Goal: Information Seeking & Learning: Learn about a topic

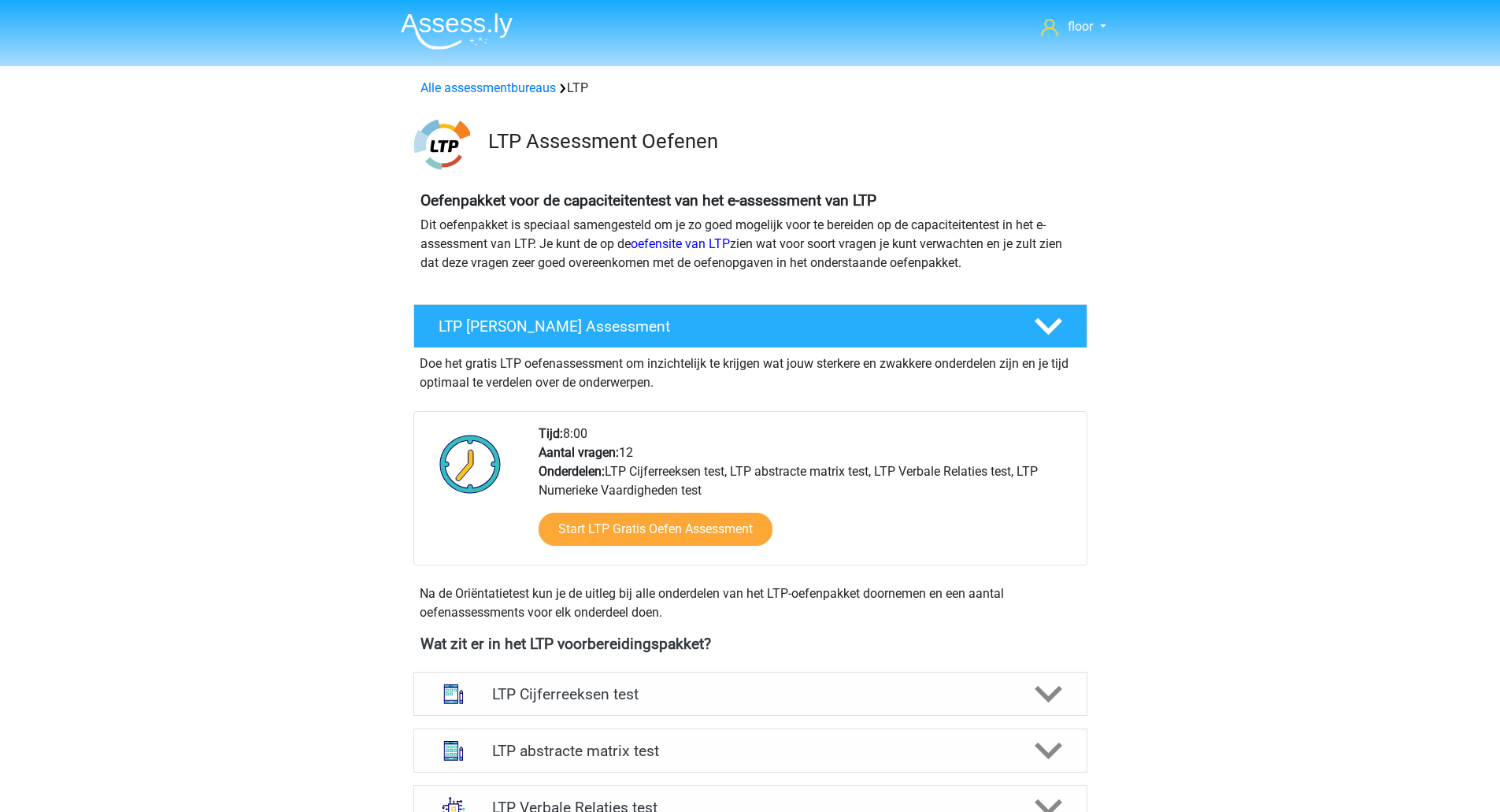
scroll to position [812, 0]
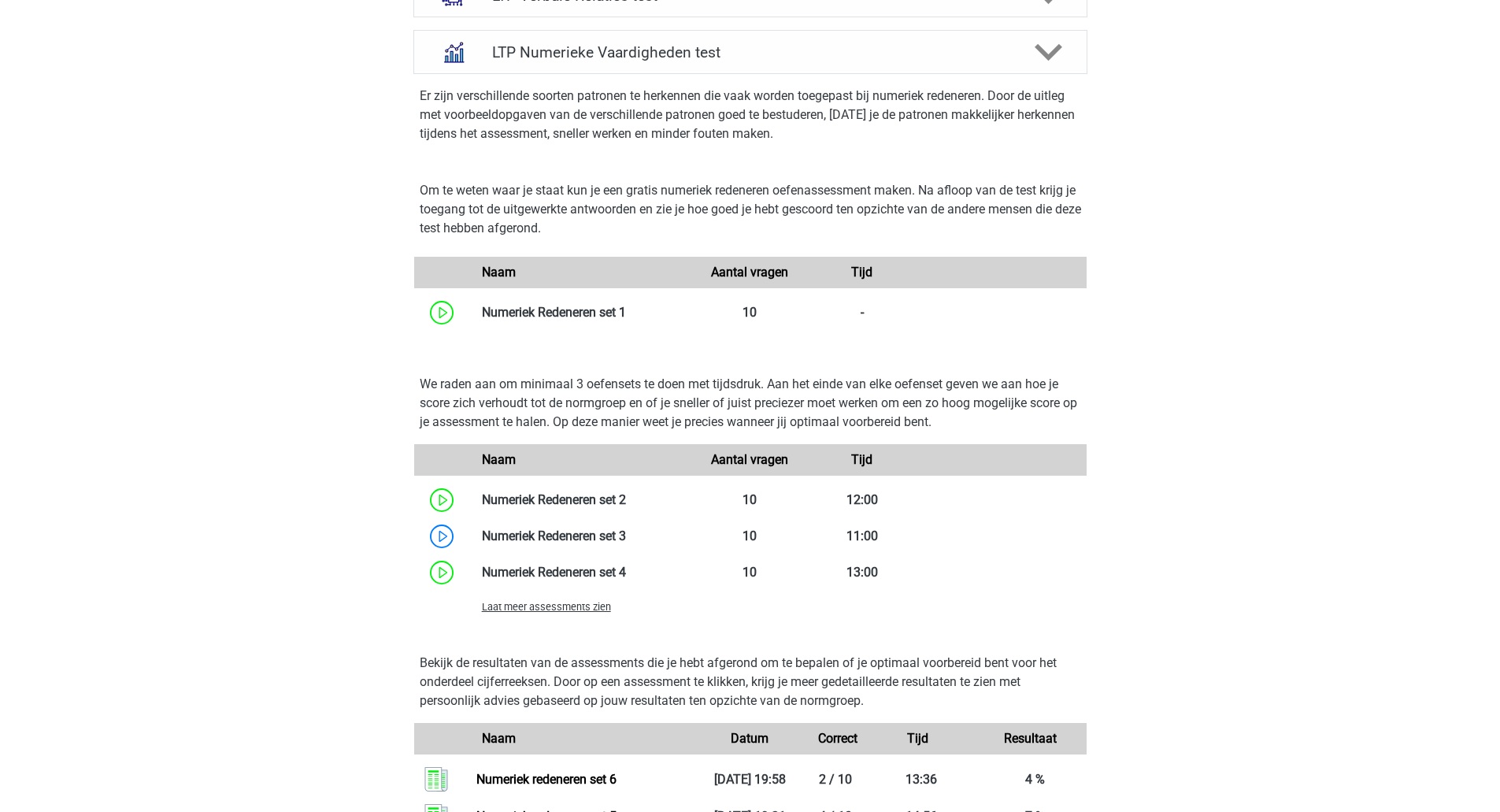
click at [514, 605] on span "Laat meer assessments zien" at bounding box center [546, 606] width 129 height 12
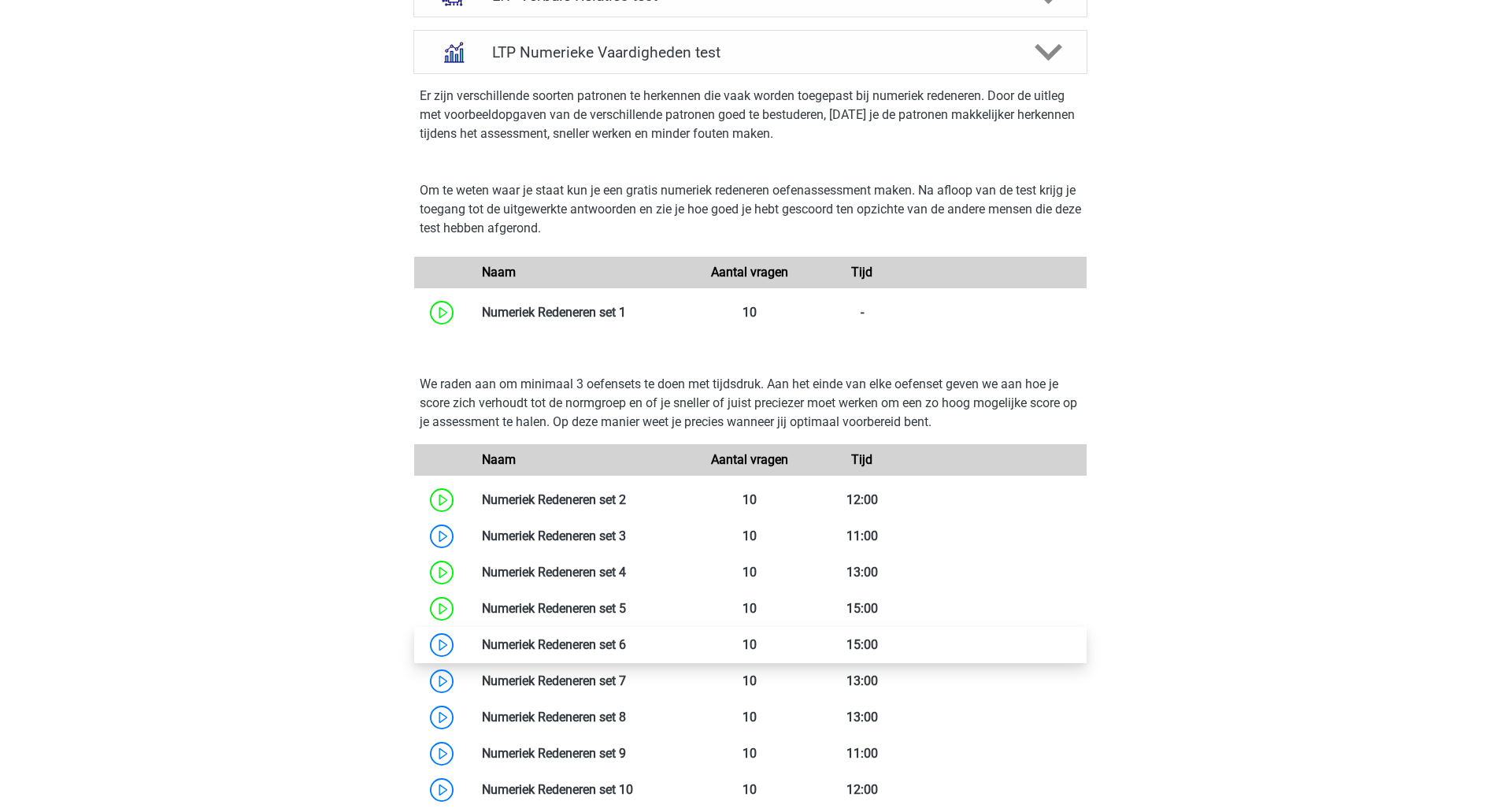
click at [626, 637] on link at bounding box center [626, 644] width 0 height 15
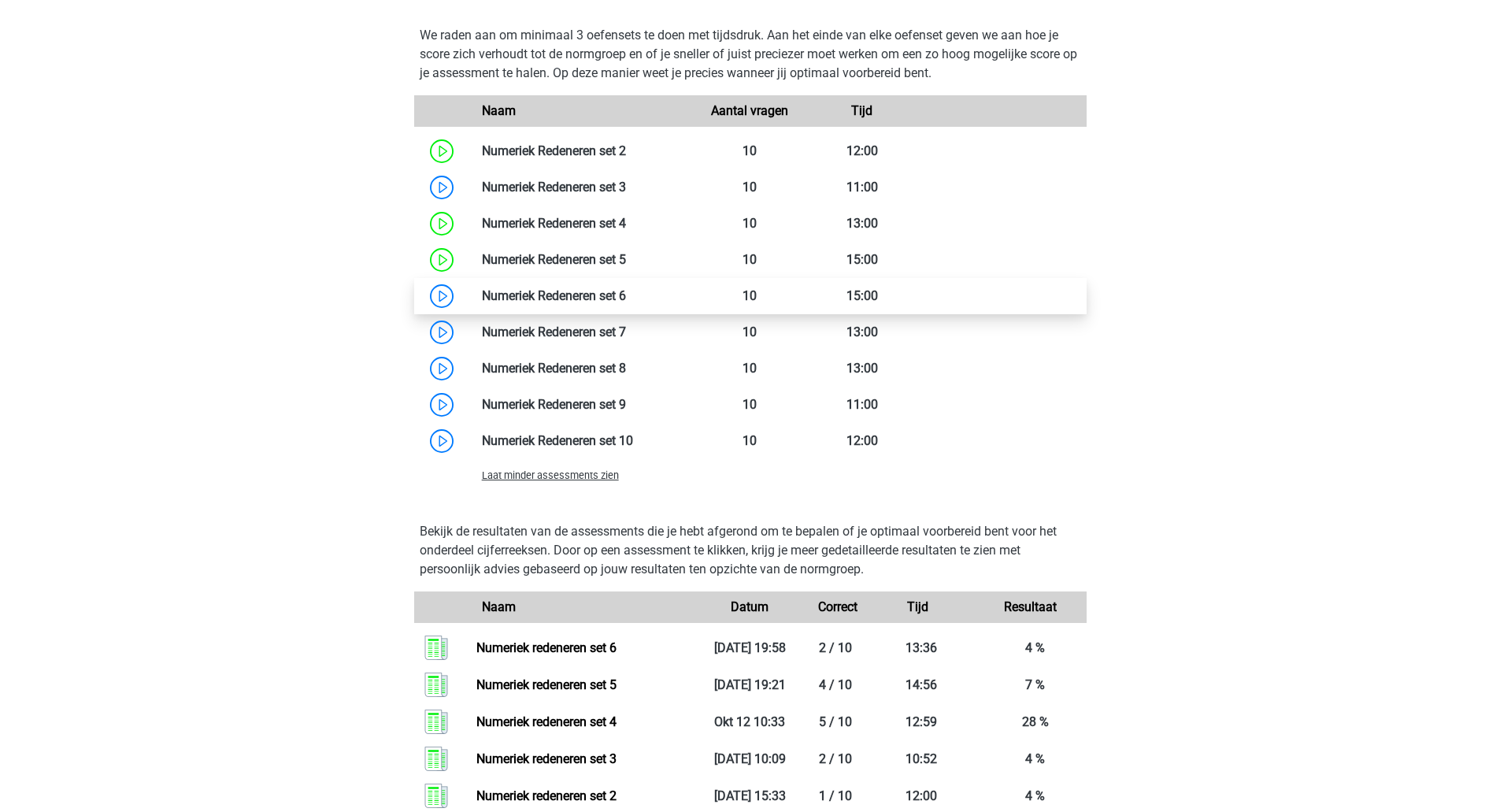
scroll to position [1162, 0]
click at [626, 301] on link at bounding box center [626, 294] width 0 height 15
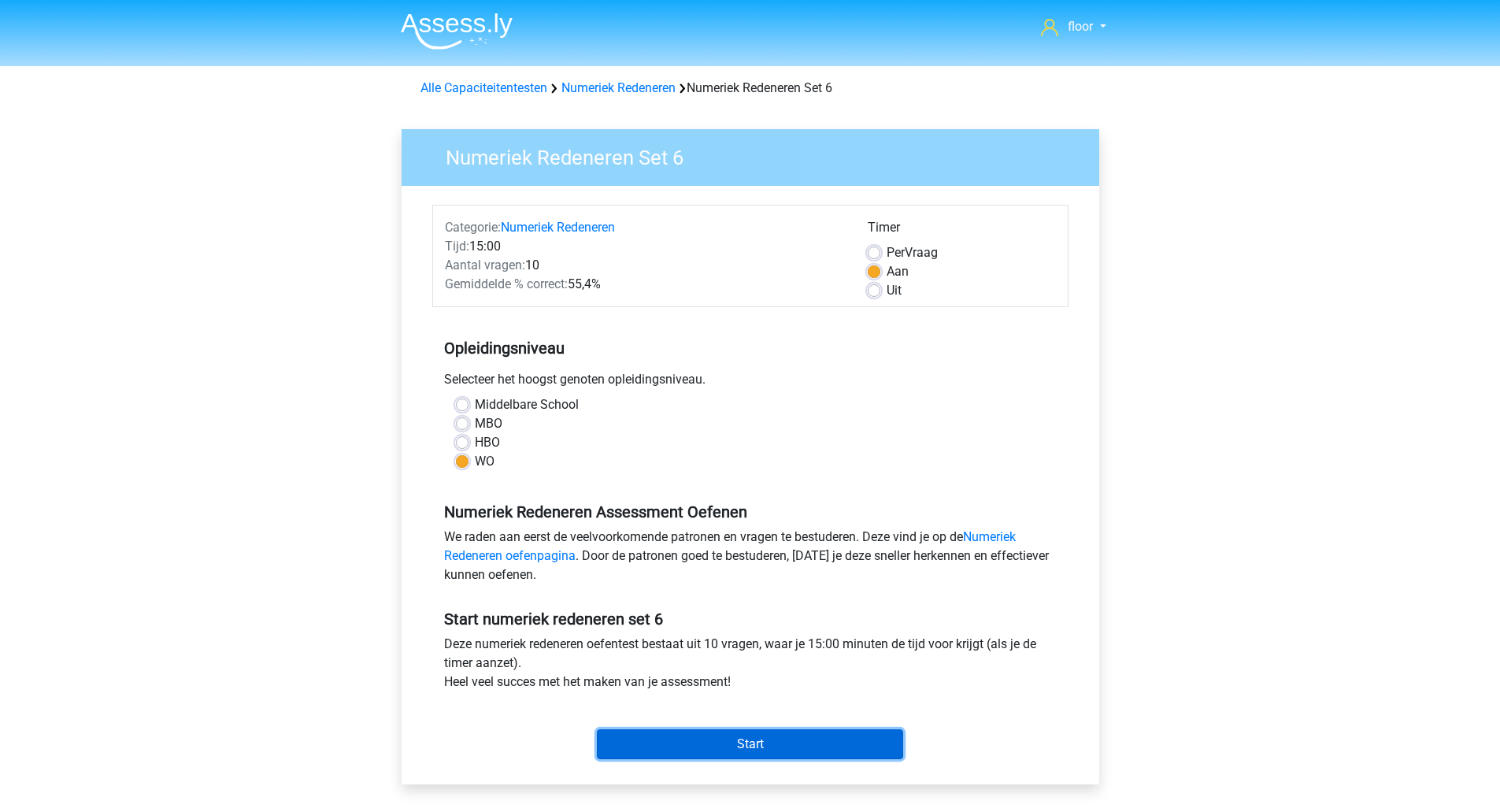
click at [663, 736] on input "Start" at bounding box center [750, 744] width 307 height 29
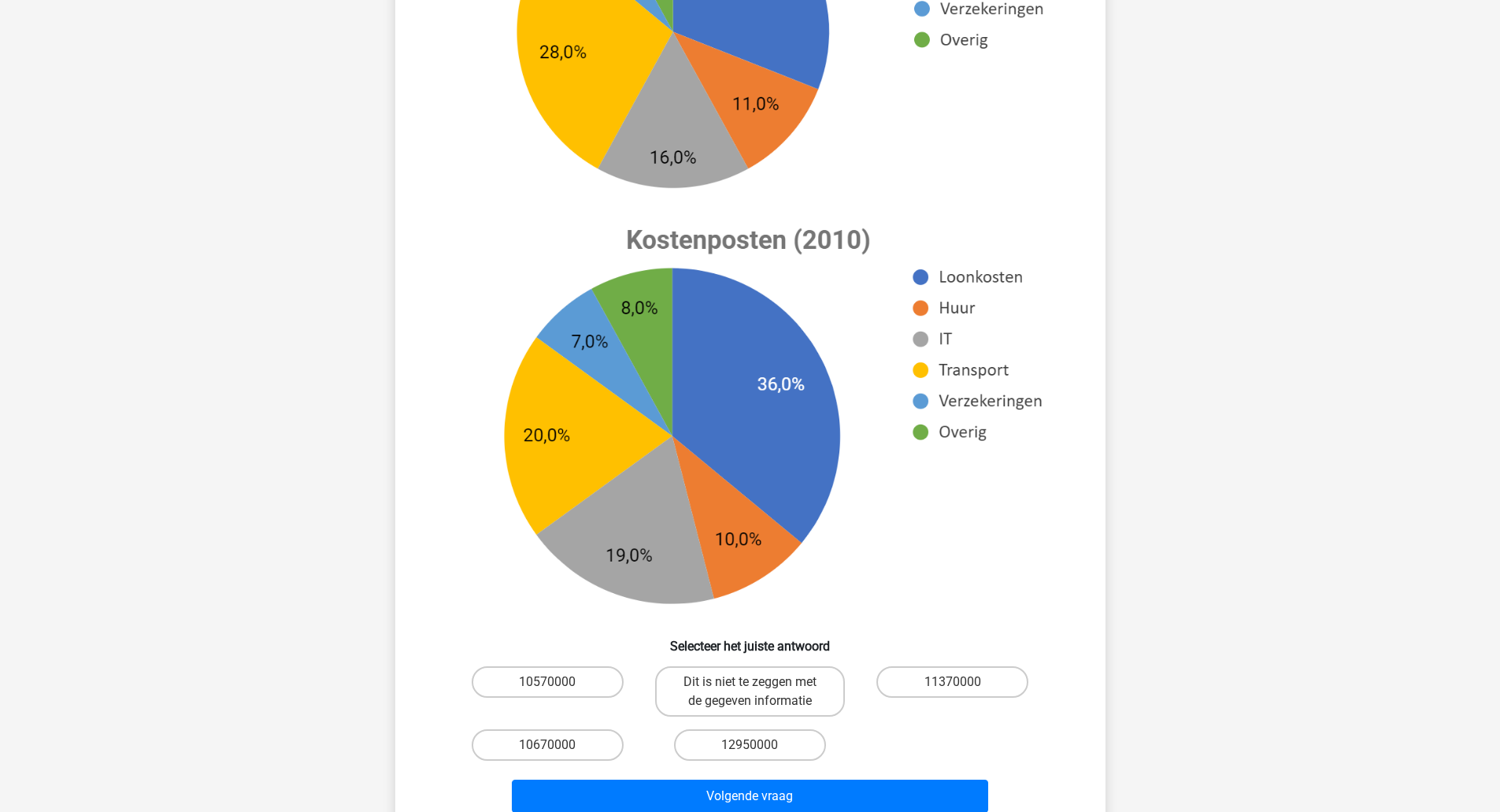
scroll to position [374, 0]
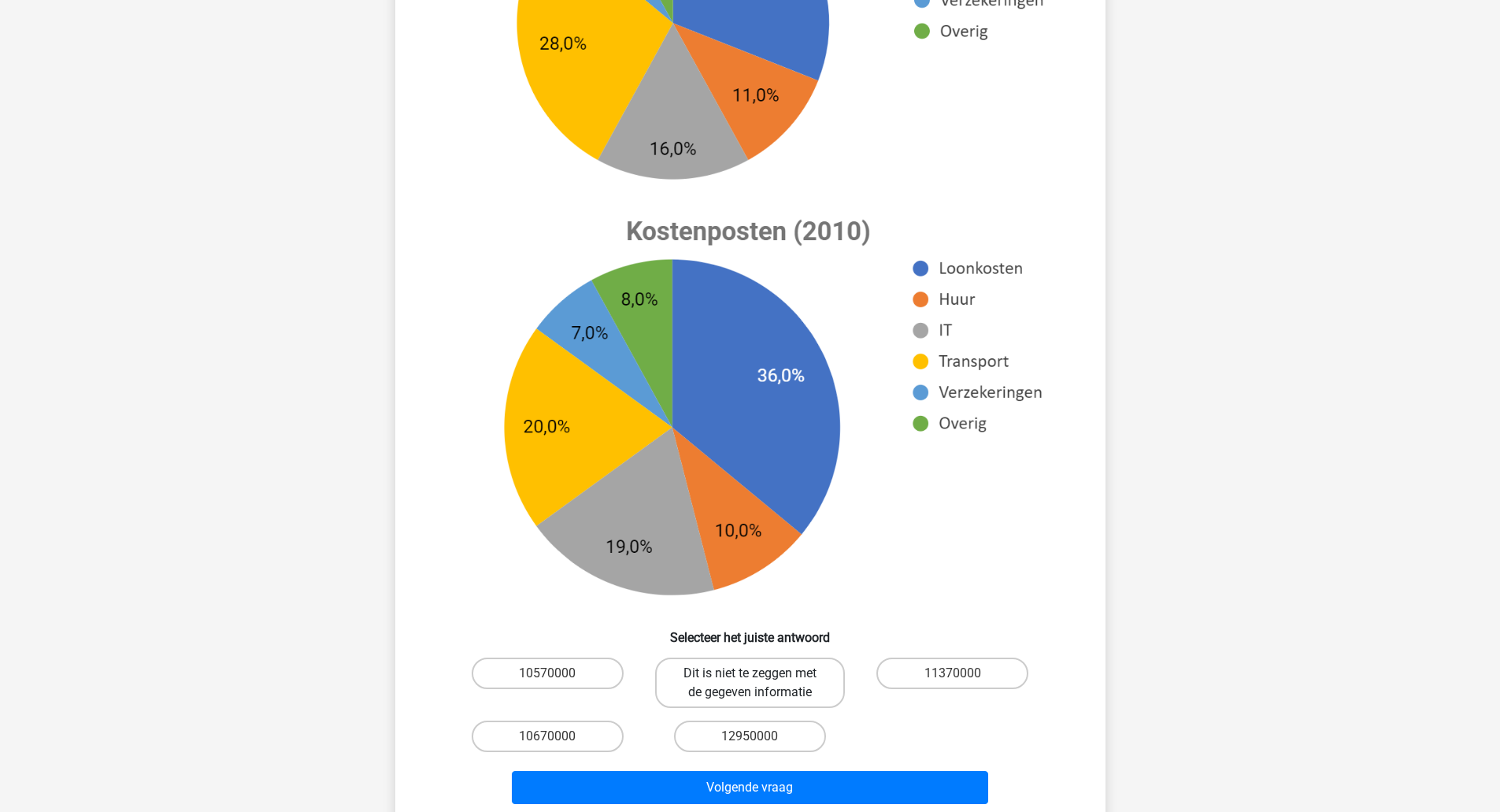
click at [796, 702] on label "Dit is niet te zeggen met de gegeven informatie" at bounding box center [750, 682] width 190 height 51
click at [760, 683] on input "Dit is niet te zeggen met de gegeven informatie" at bounding box center [754, 678] width 10 height 10
radio input "true"
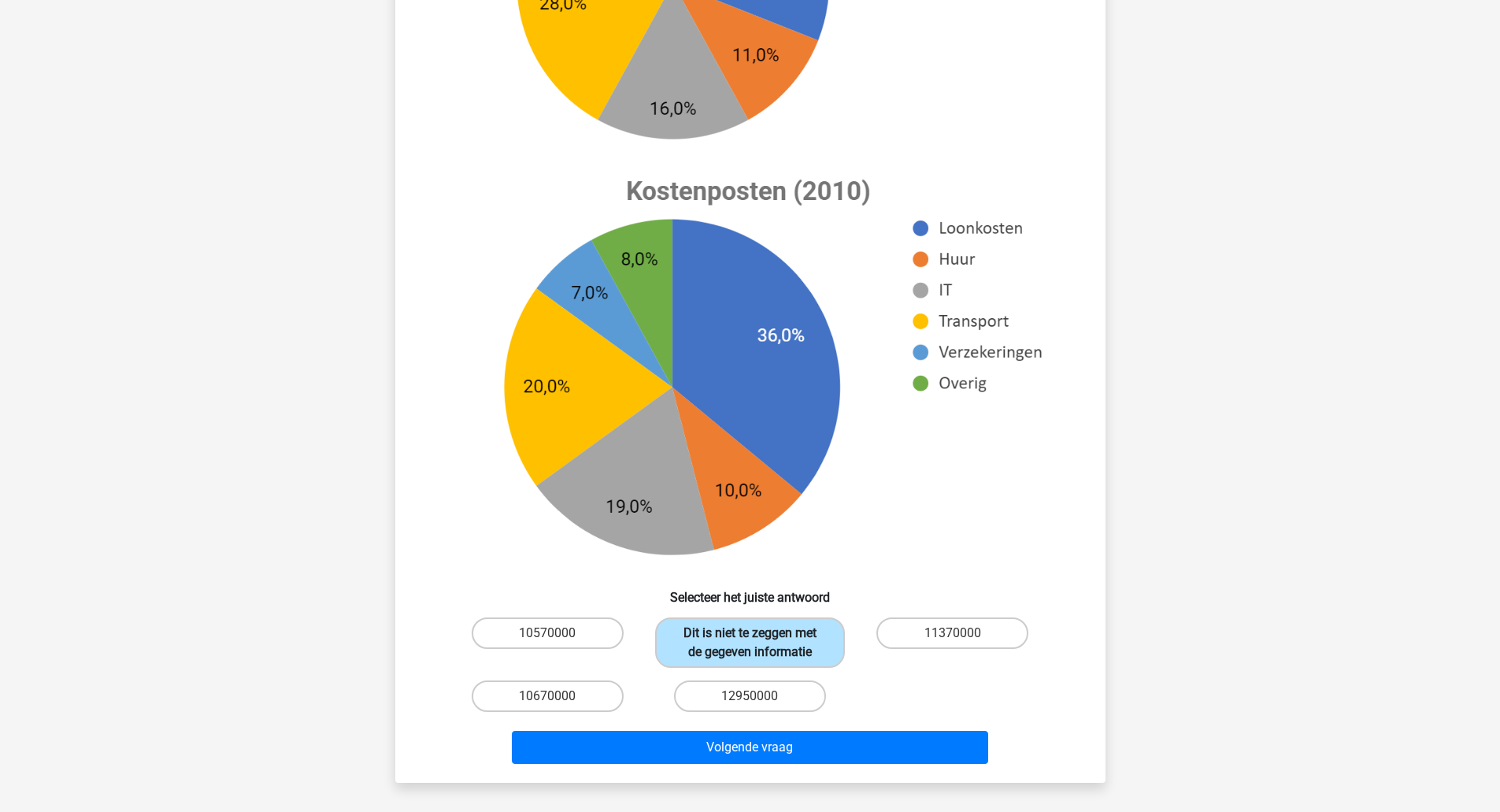
scroll to position [445, 0]
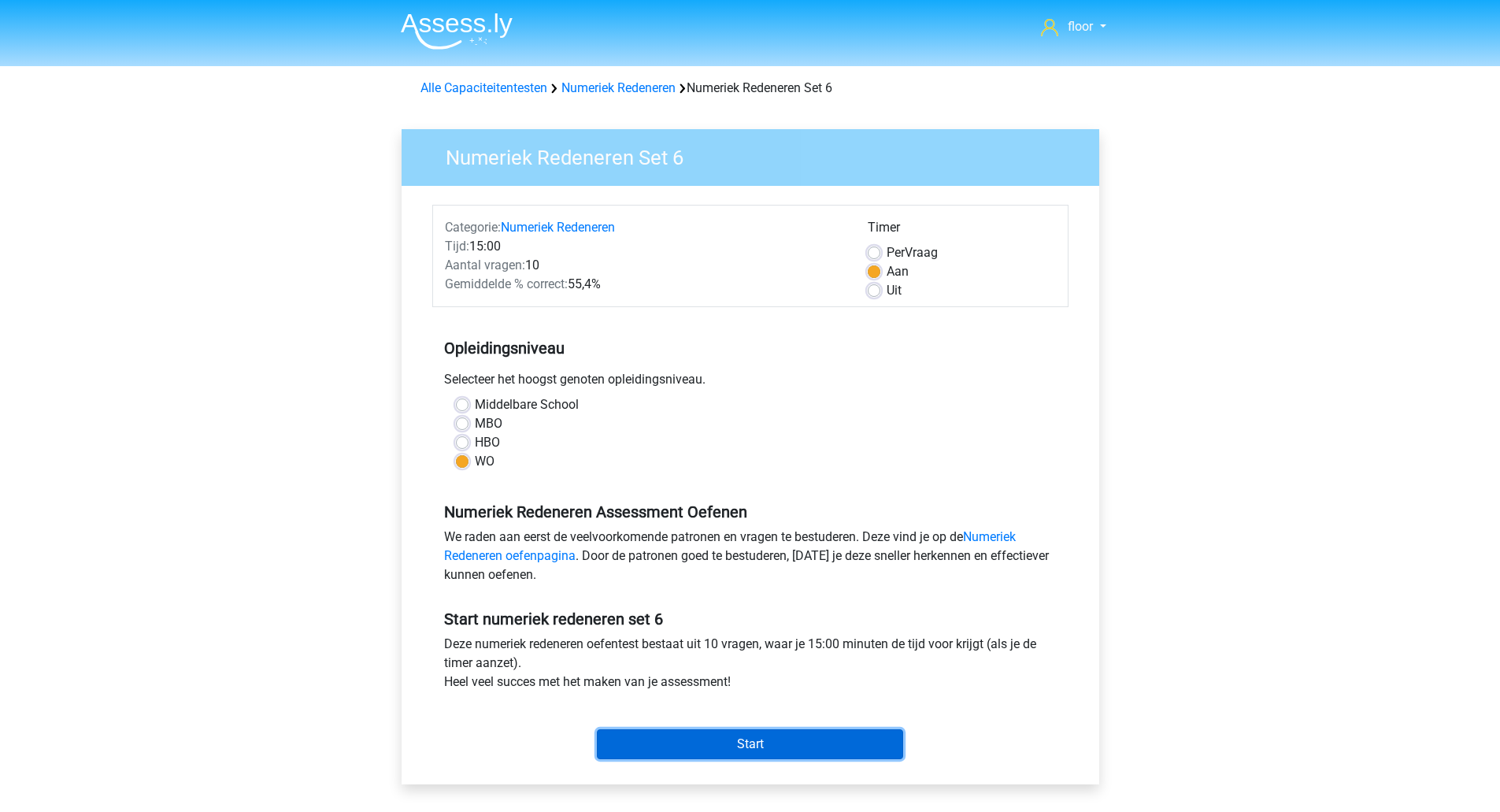
click at [738, 737] on input "Start" at bounding box center [750, 744] width 307 height 29
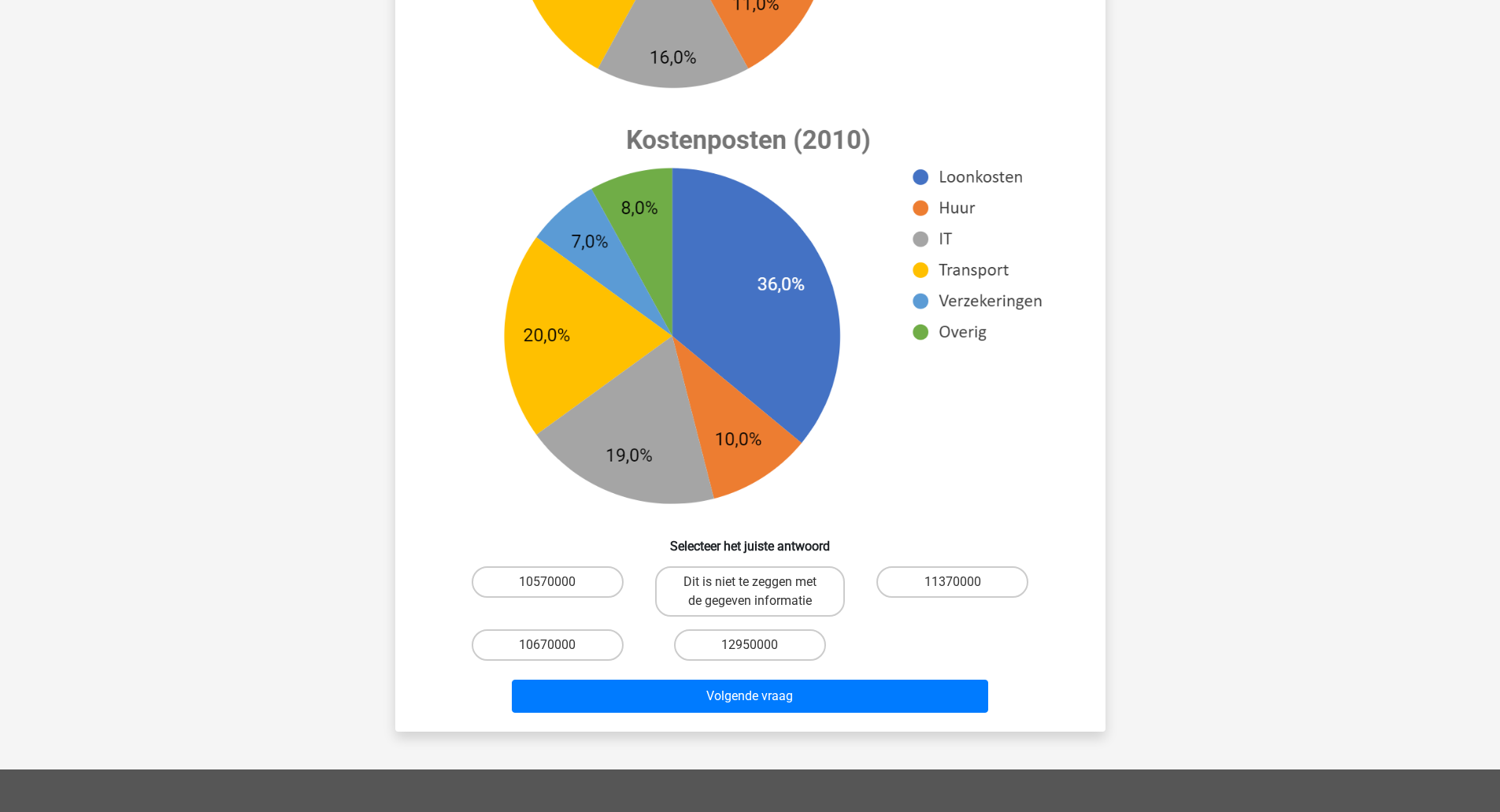
scroll to position [505, 0]
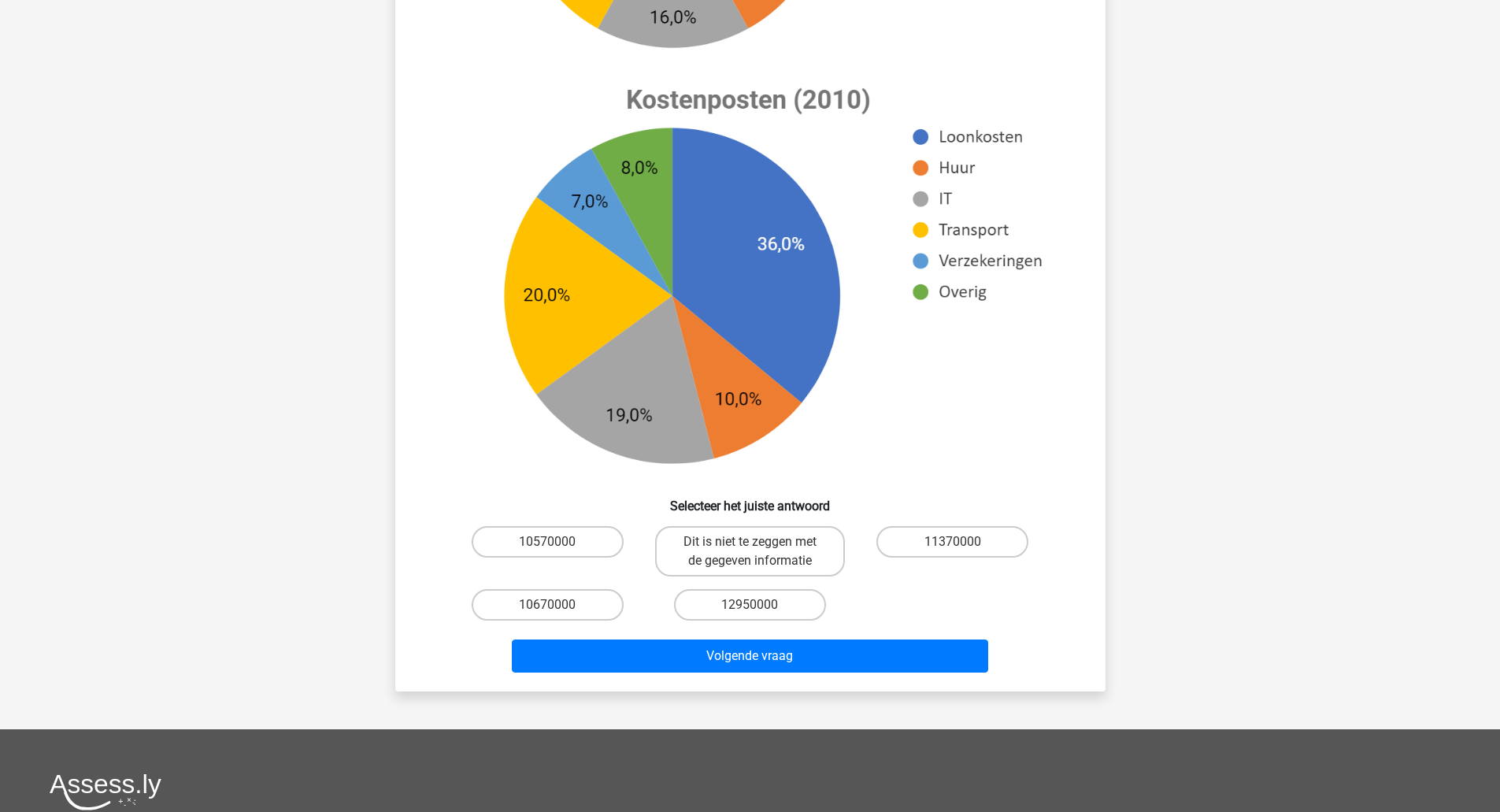
click at [755, 547] on input "Dit is niet te zeggen met de gegeven informatie" at bounding box center [754, 546] width 10 height 10
radio input "true"
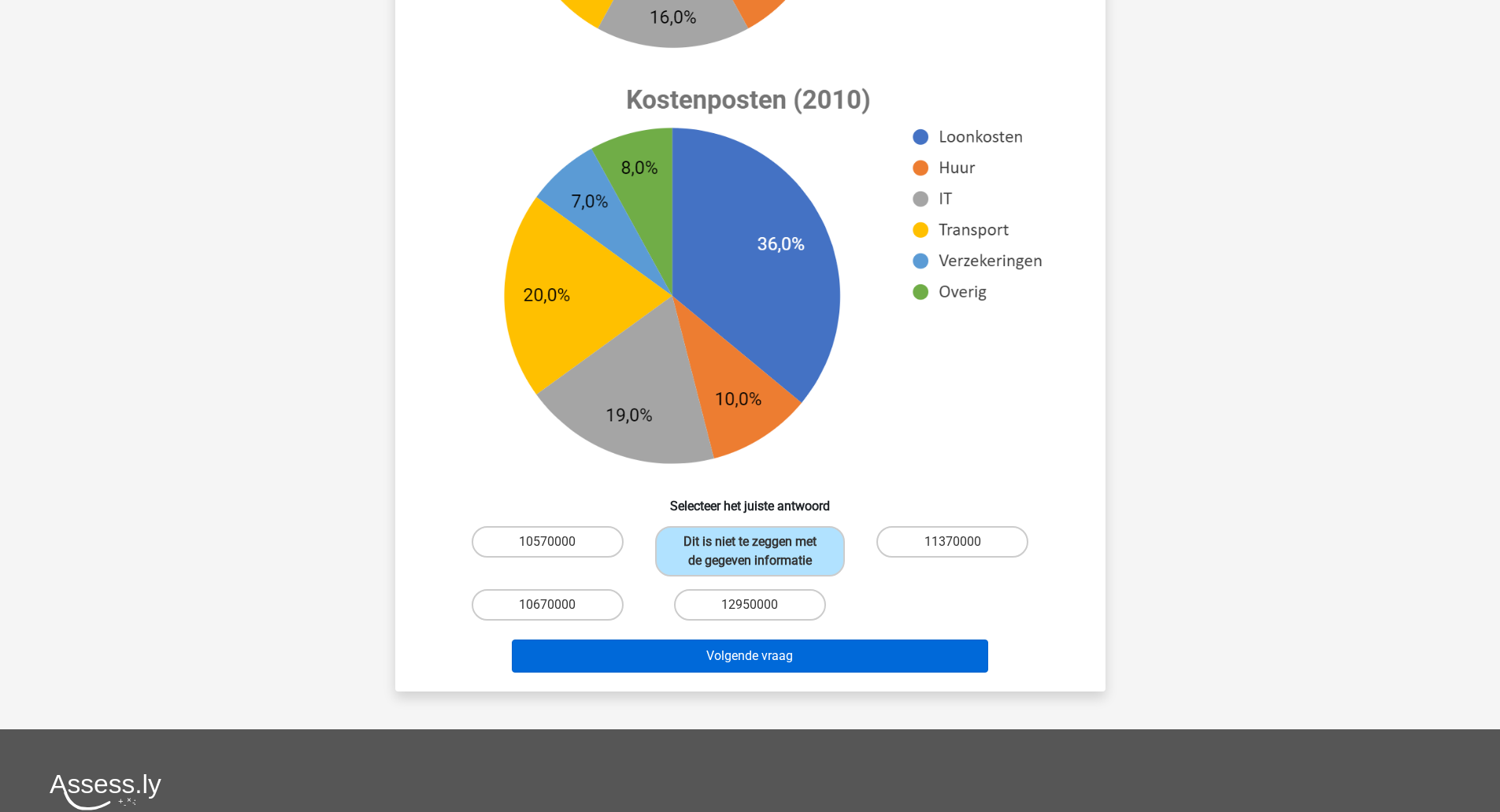
click at [741, 660] on button "Volgende vraag" at bounding box center [750, 655] width 476 height 33
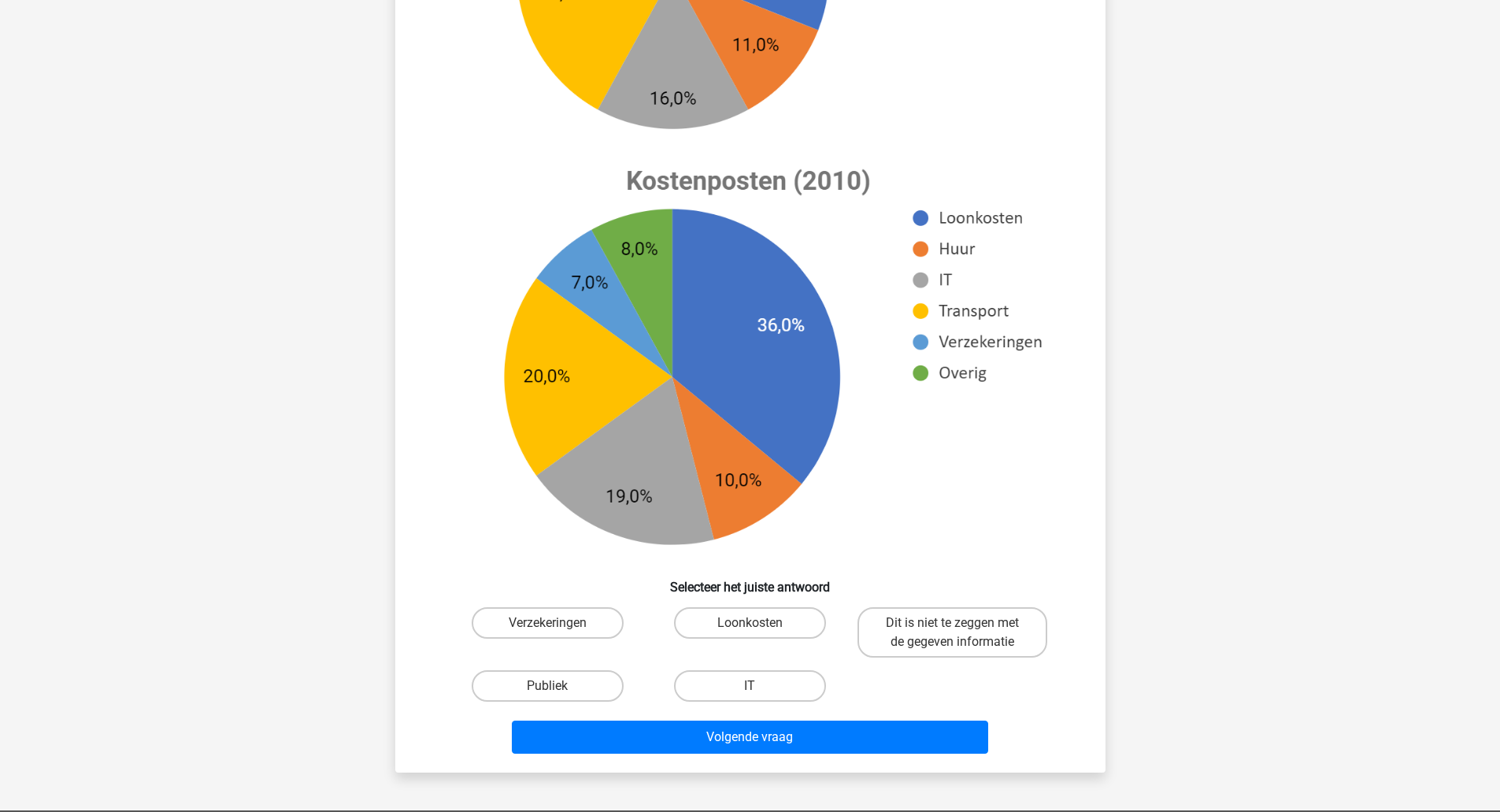
scroll to position [449, 0]
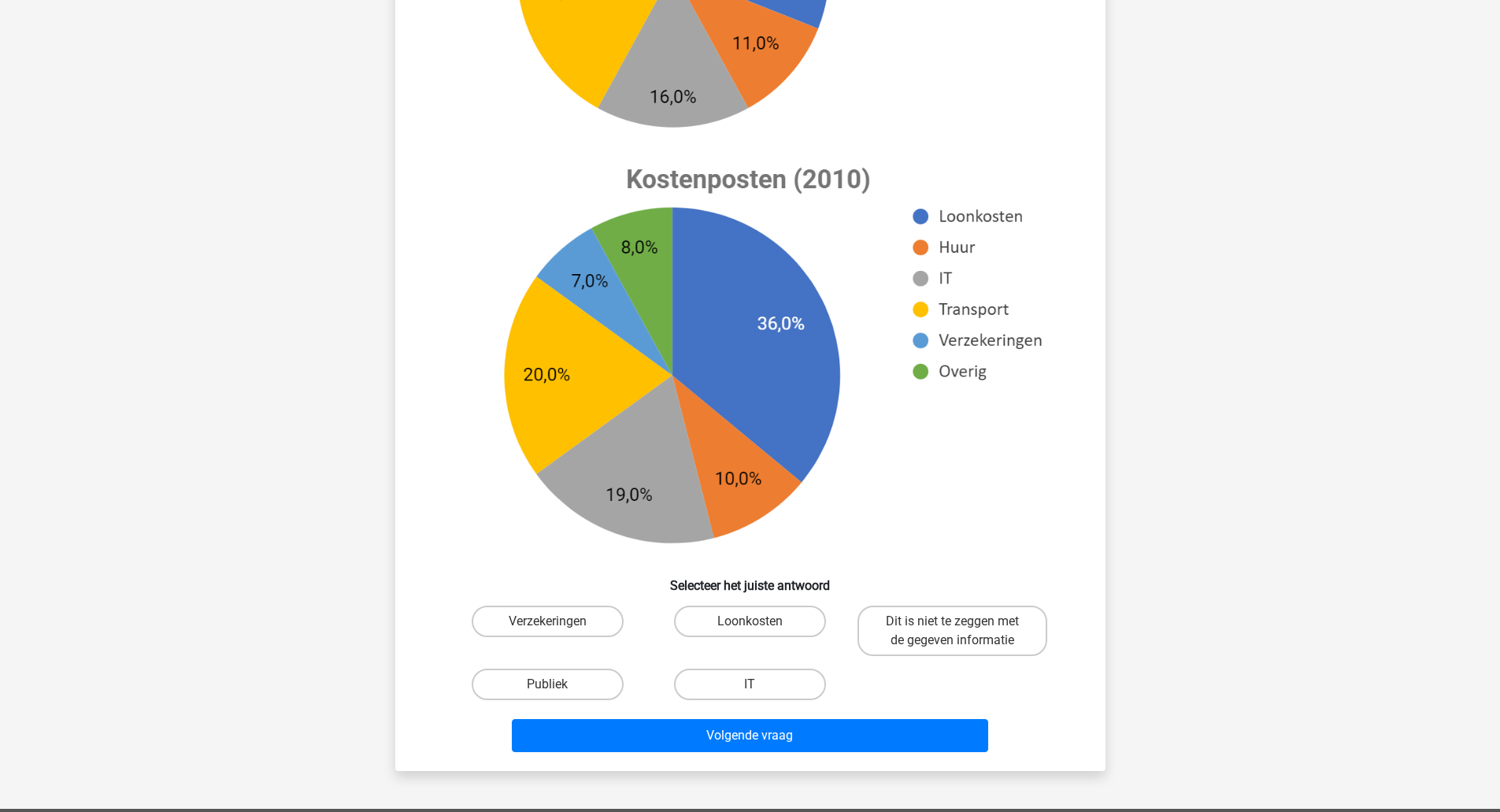
click at [769, 690] on label "IT" at bounding box center [750, 684] width 152 height 31
click at [760, 690] on input "IT" at bounding box center [754, 689] width 10 height 10
radio input "true"
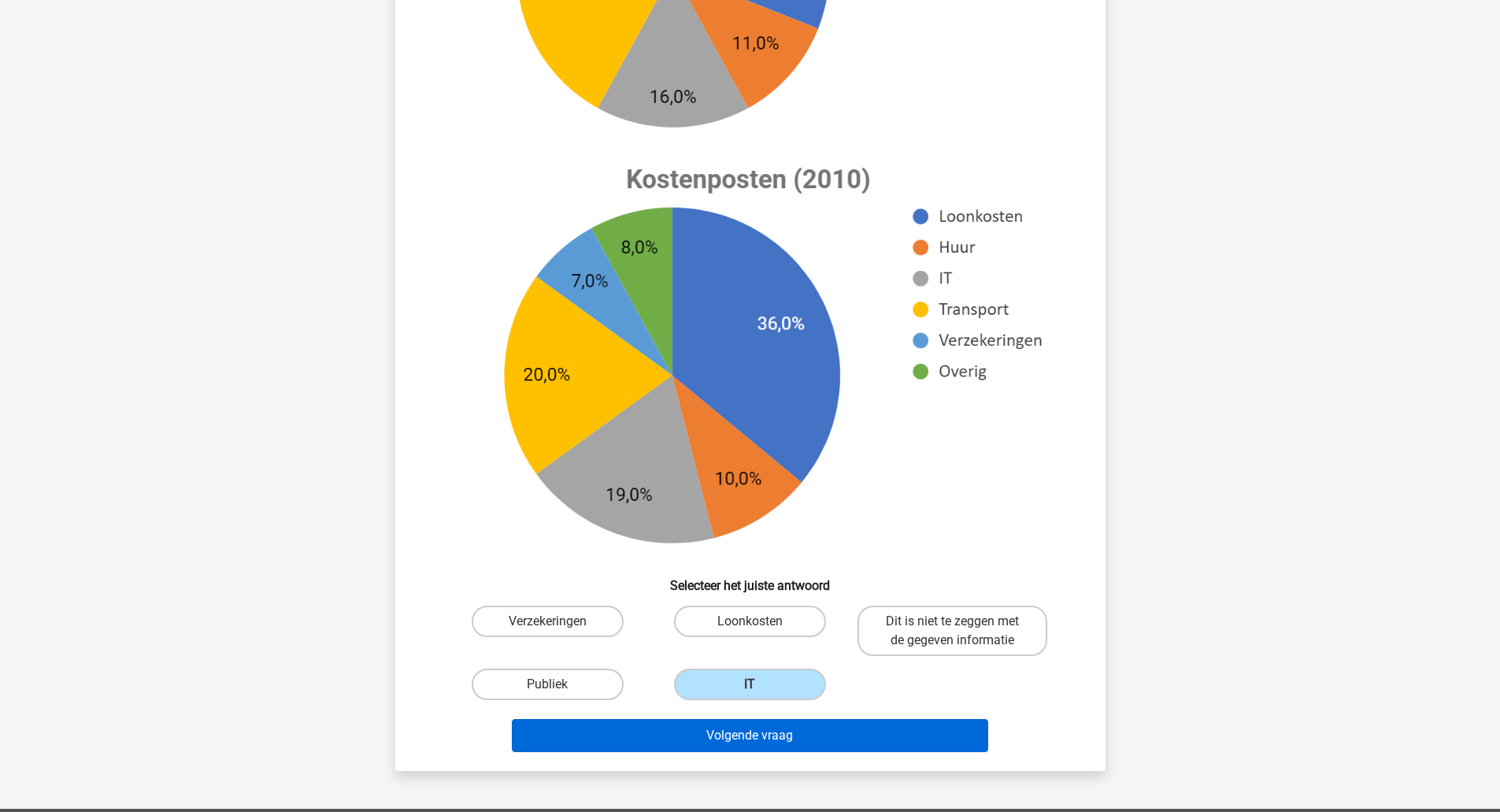
click at [807, 744] on button "Volgende vraag" at bounding box center [750, 736] width 476 height 33
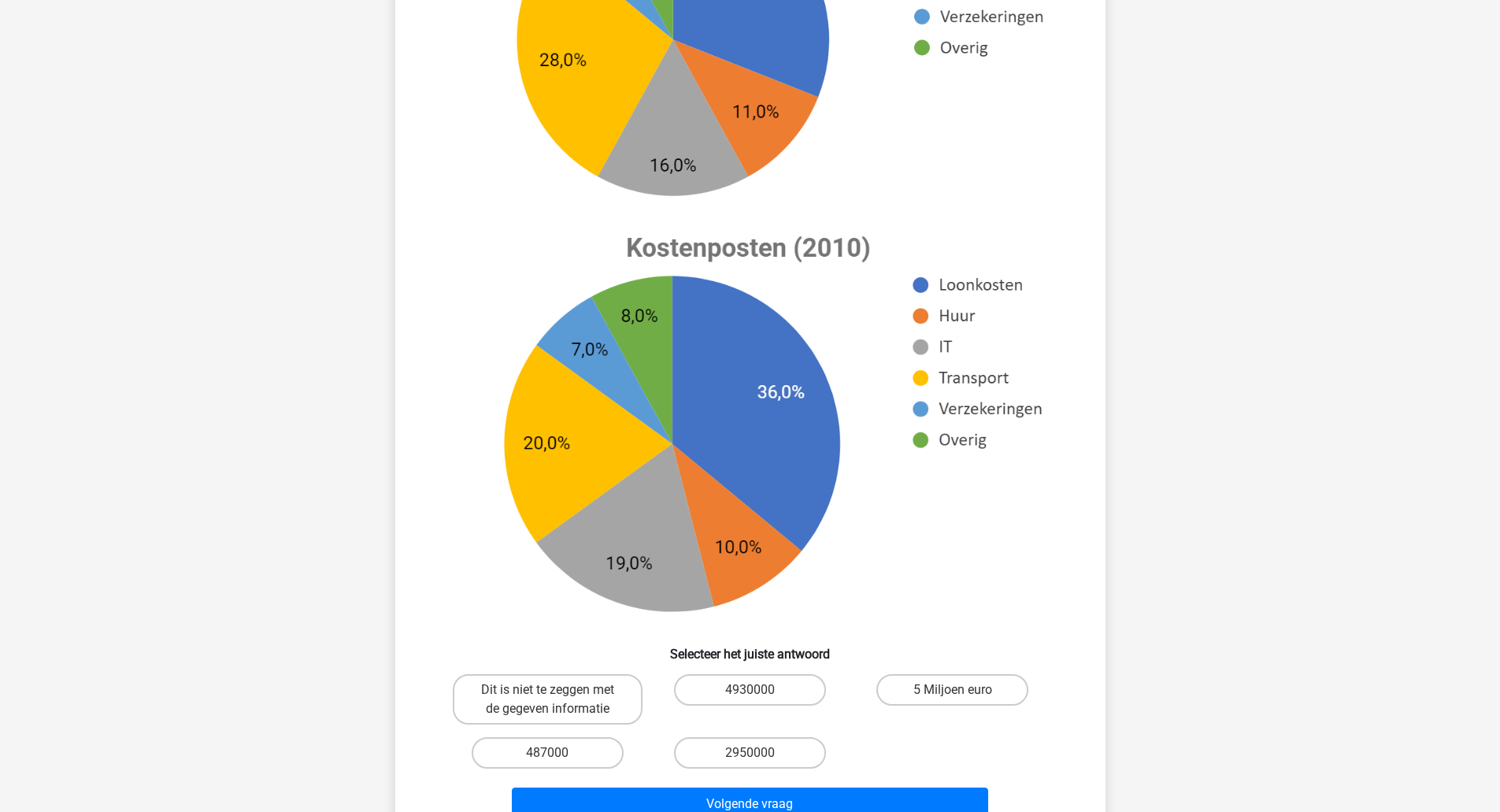
scroll to position [405, 0]
click at [565, 690] on label "Dit is niet te zeggen met de gegeven informatie" at bounding box center [548, 698] width 190 height 51
click at [557, 690] on input "Dit is niet te zeggen met de gegeven informatie" at bounding box center [552, 693] width 10 height 10
radio input "true"
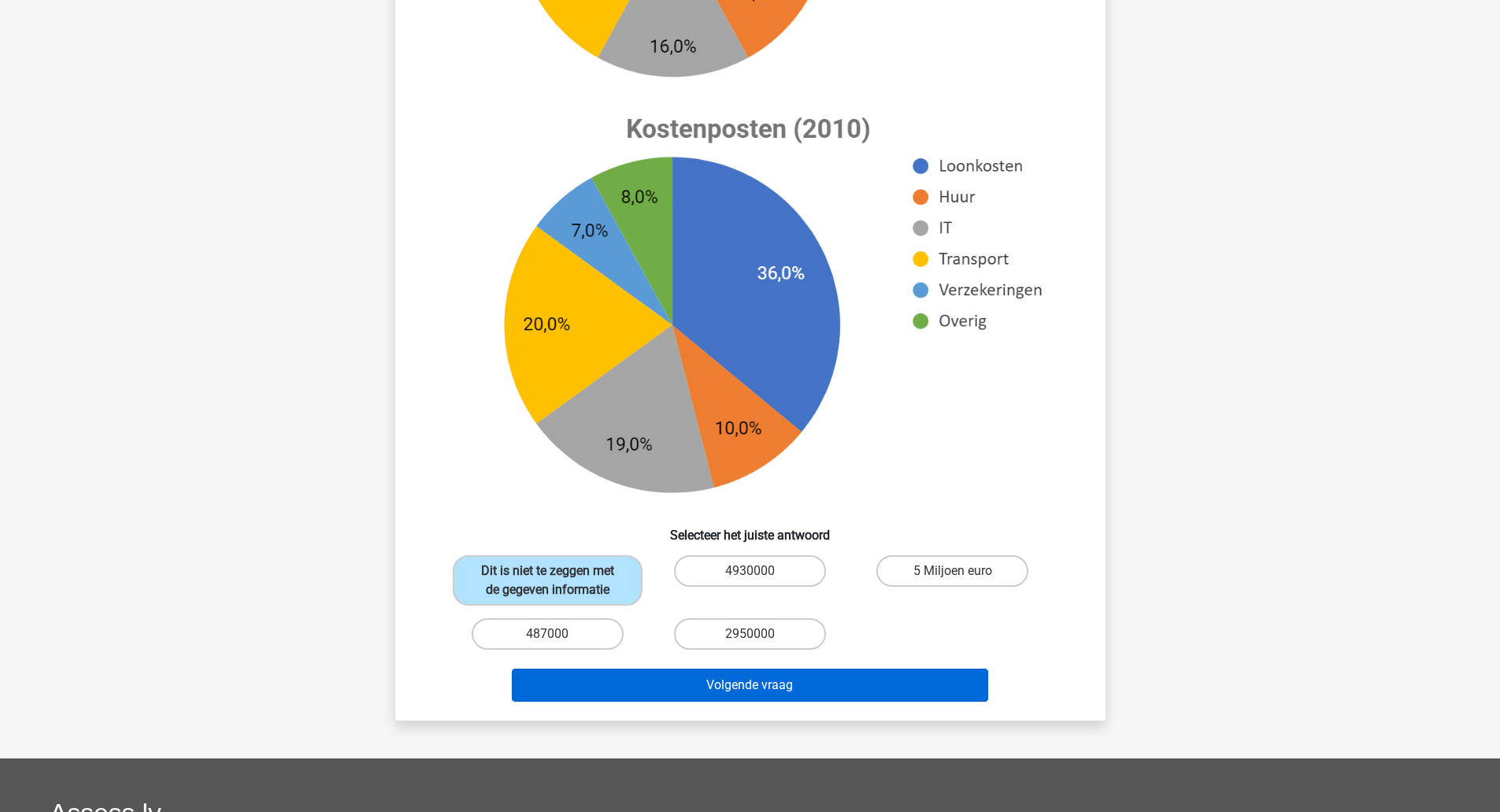
click at [553, 682] on button "Volgende vraag" at bounding box center [750, 685] width 476 height 33
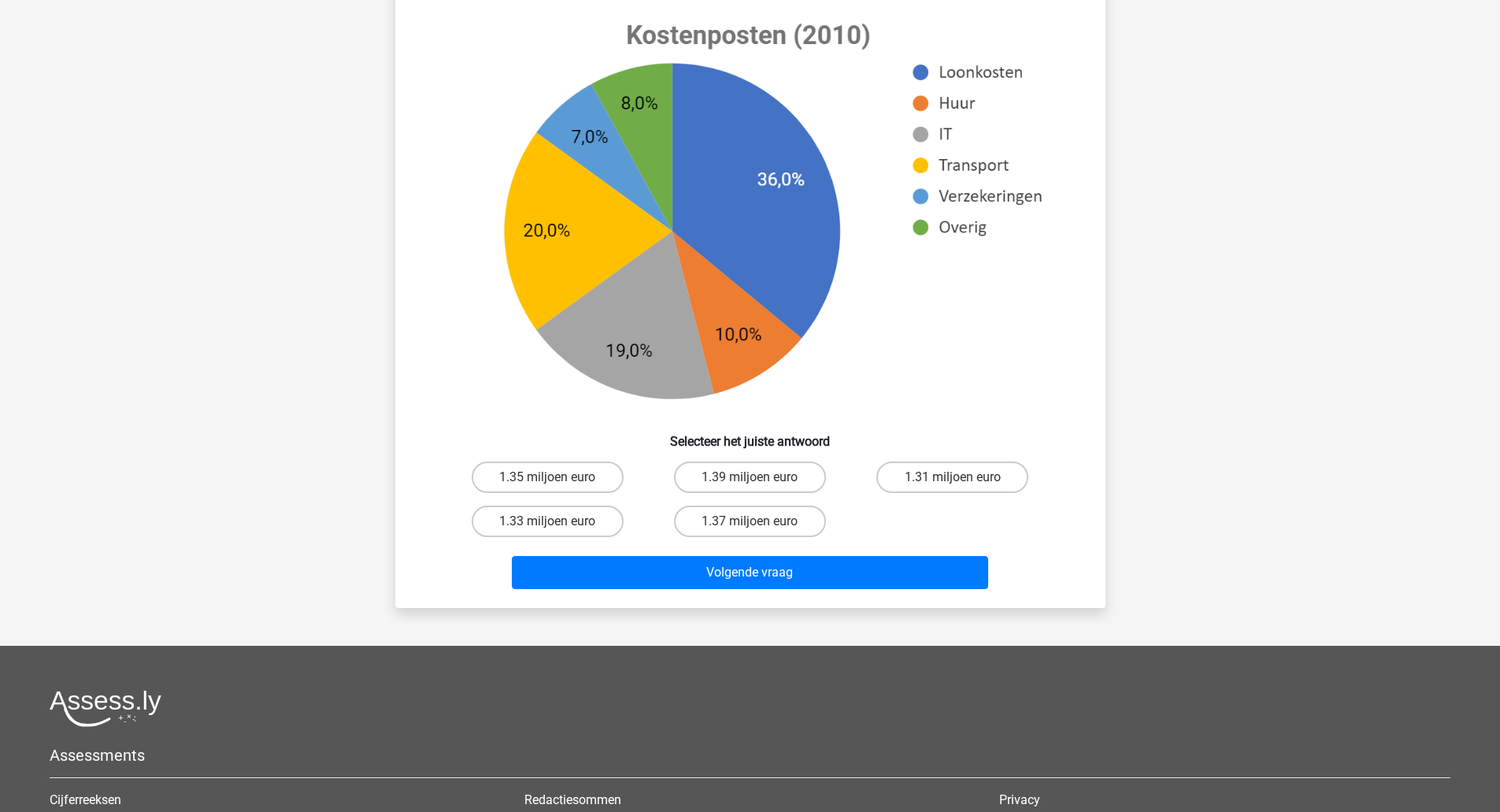
scroll to position [604, 0]
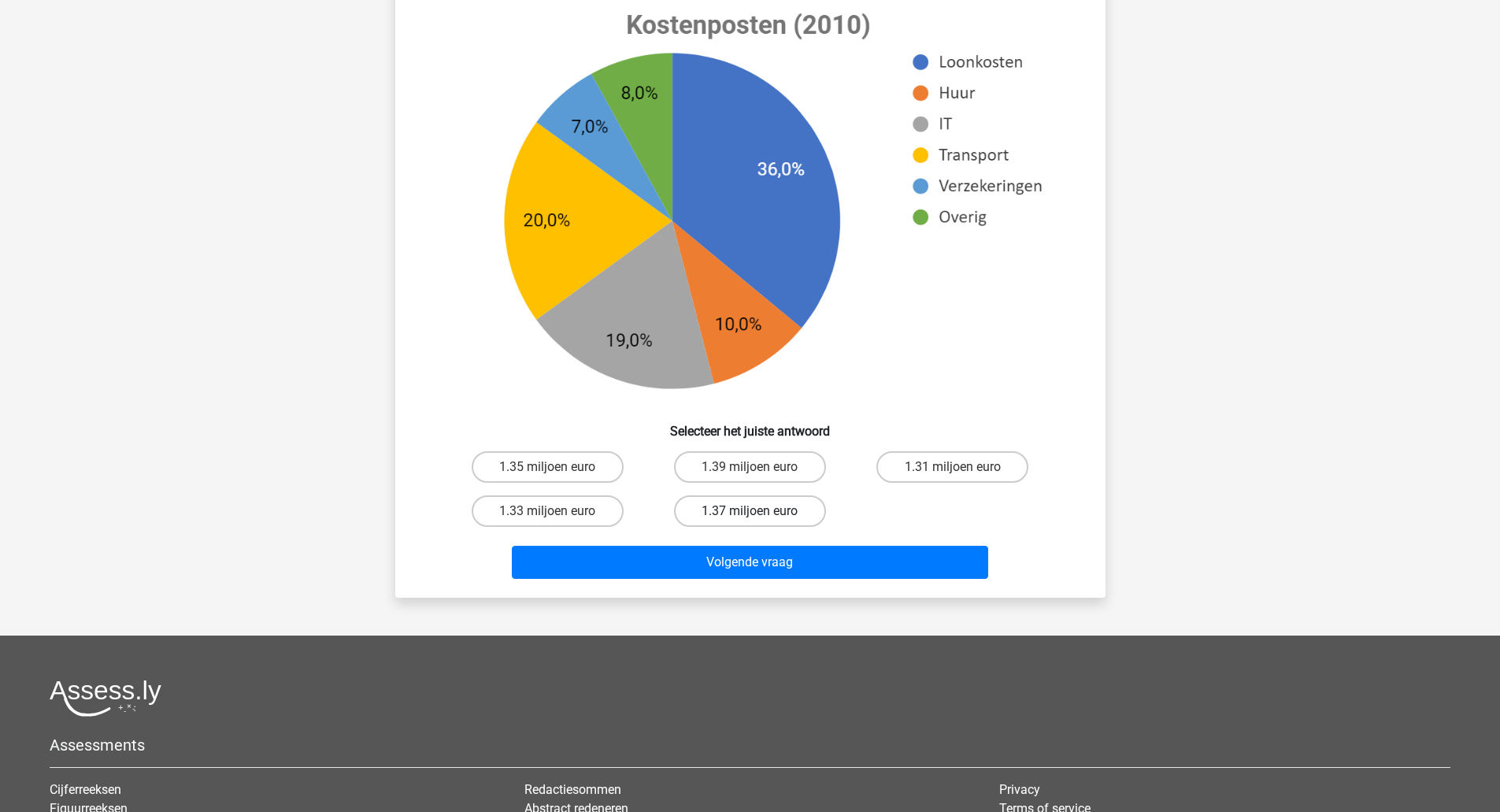
click at [779, 522] on label "1.37 miljoen euro" at bounding box center [750, 511] width 152 height 31
click at [760, 521] on input "1.37 miljoen euro" at bounding box center [754, 516] width 10 height 10
radio input "true"
click at [769, 479] on label "1.39 miljoen euro" at bounding box center [750, 467] width 152 height 31
click at [760, 477] on input "1.39 miljoen euro" at bounding box center [754, 471] width 10 height 10
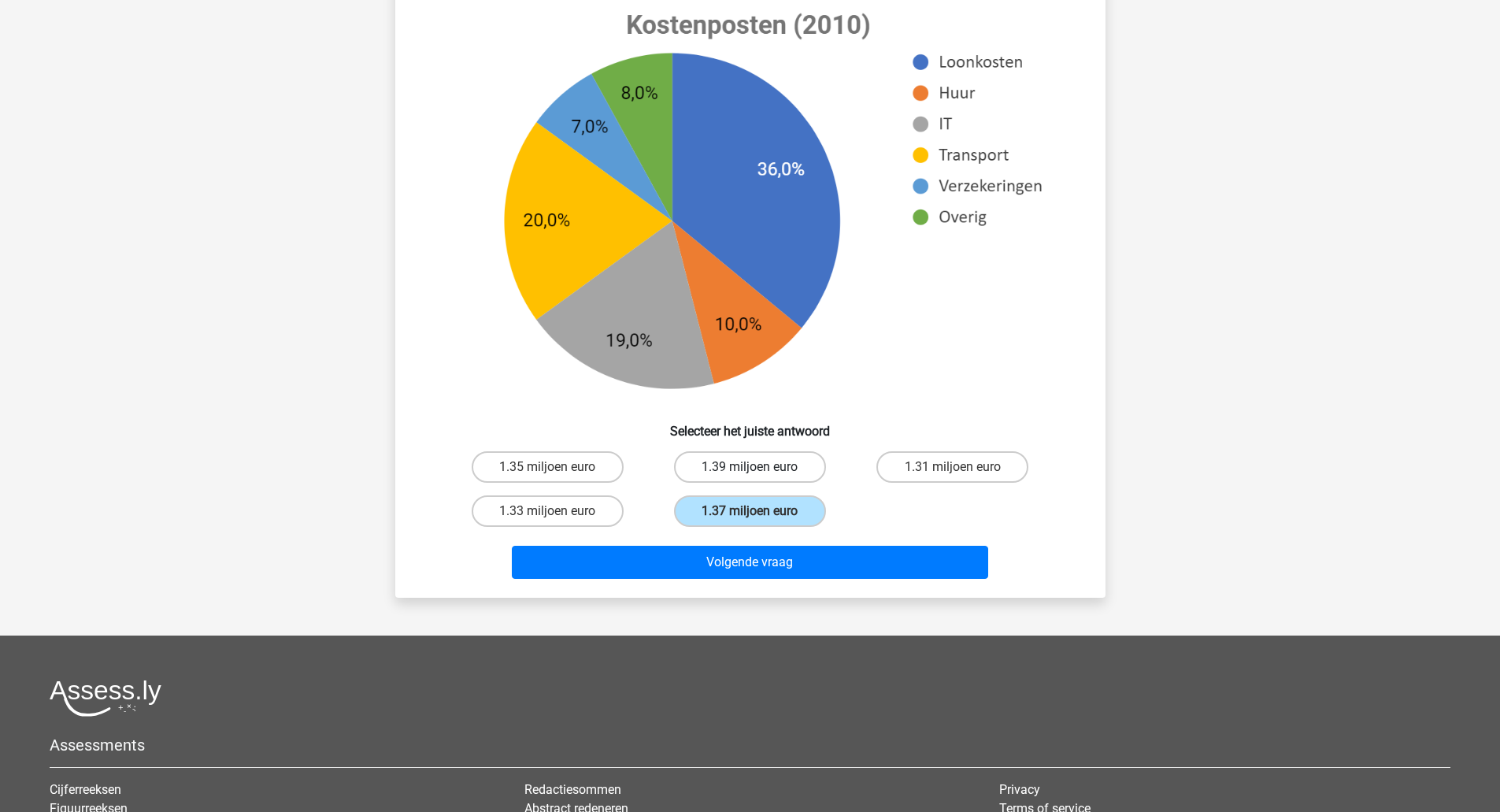
radio input "true"
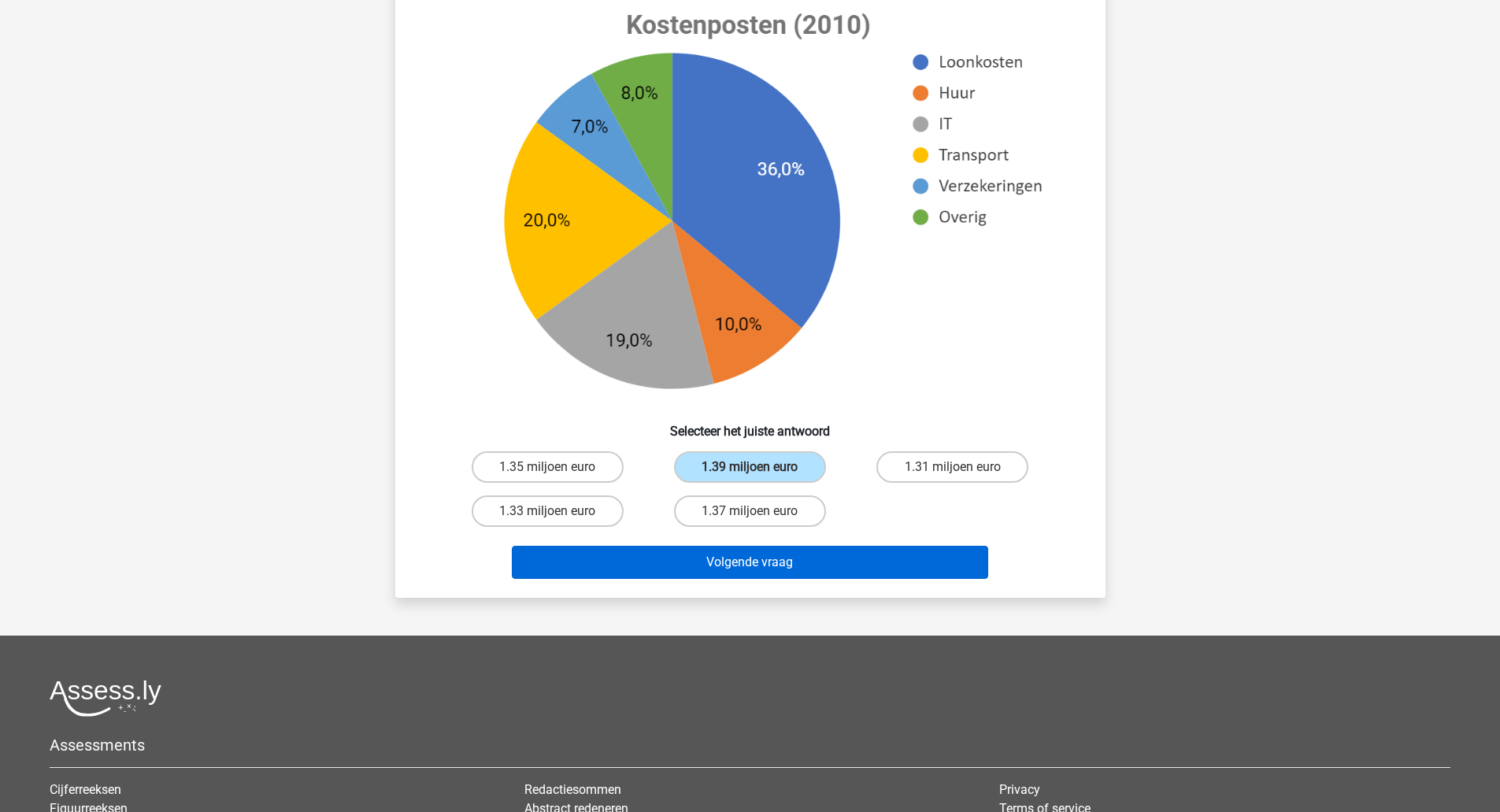
click at [790, 573] on button "Volgende vraag" at bounding box center [750, 563] width 476 height 33
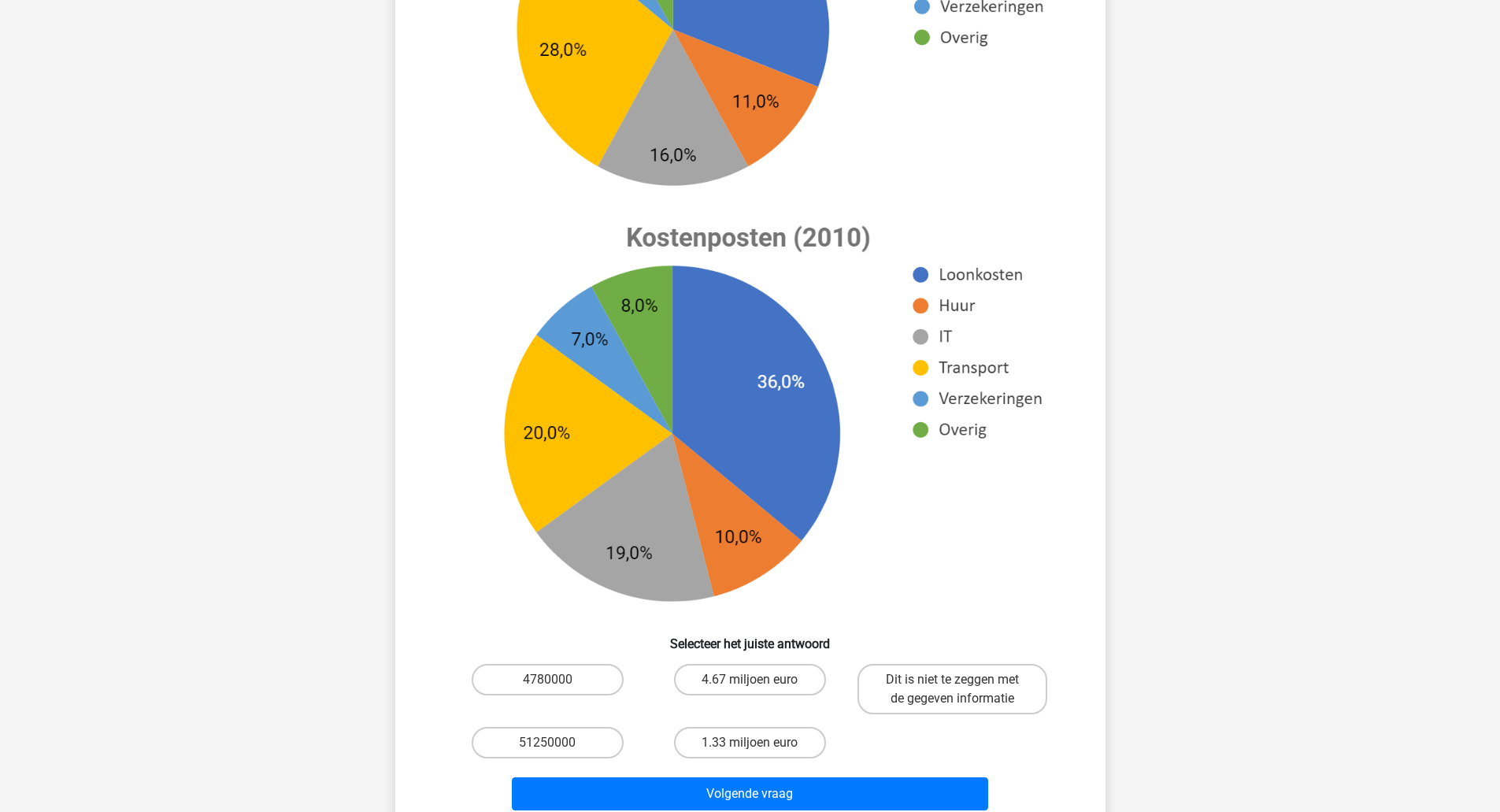
scroll to position [414, 0]
click at [968, 687] on label "Dit is niet te zeggen met de gegeven informatie" at bounding box center [952, 690] width 190 height 51
click at [963, 687] on input "Dit is niet te zeggen met de gegeven informatie" at bounding box center [958, 685] width 10 height 10
radio input "true"
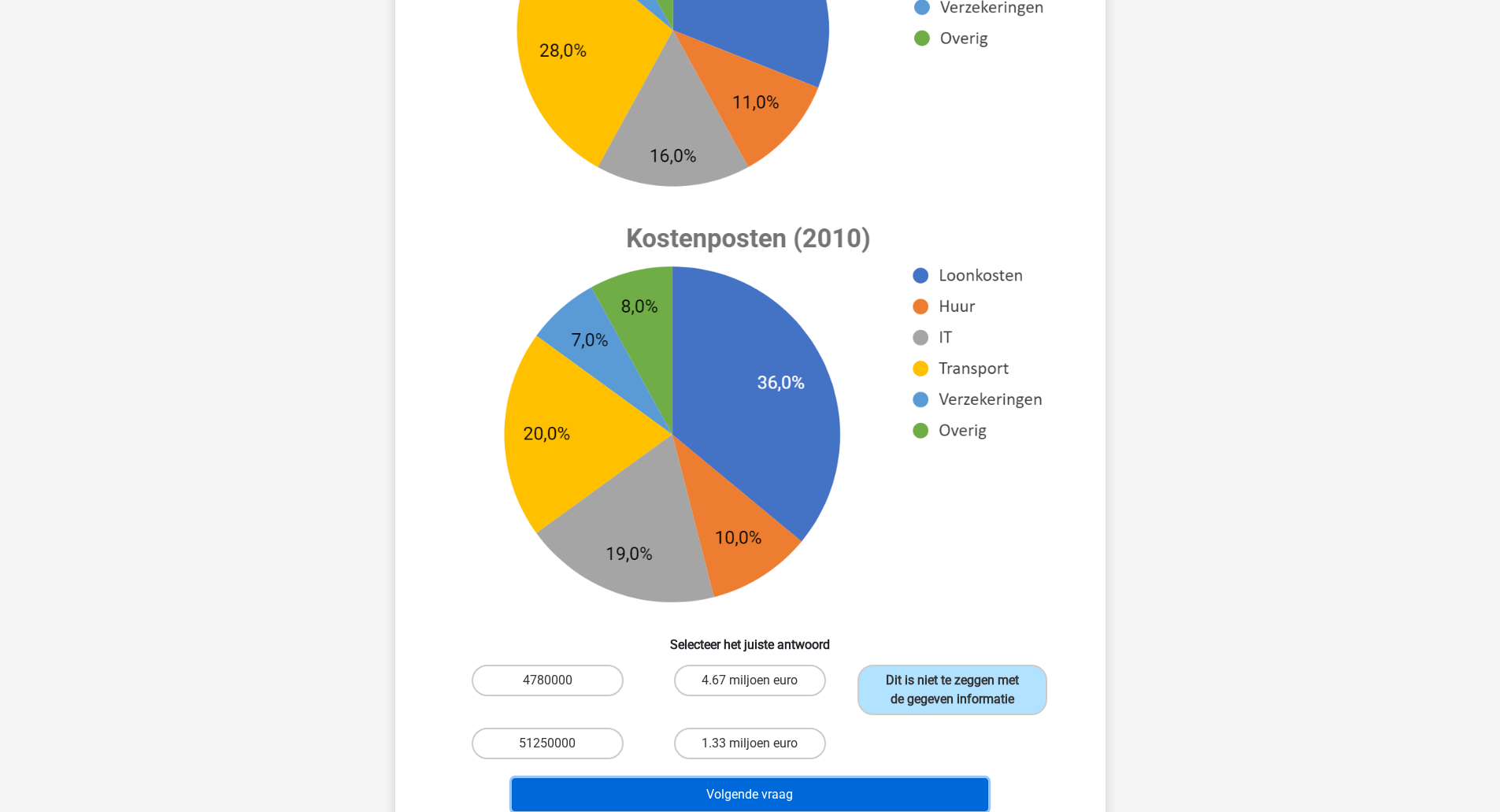
click at [885, 790] on button "Volgende vraag" at bounding box center [750, 795] width 476 height 33
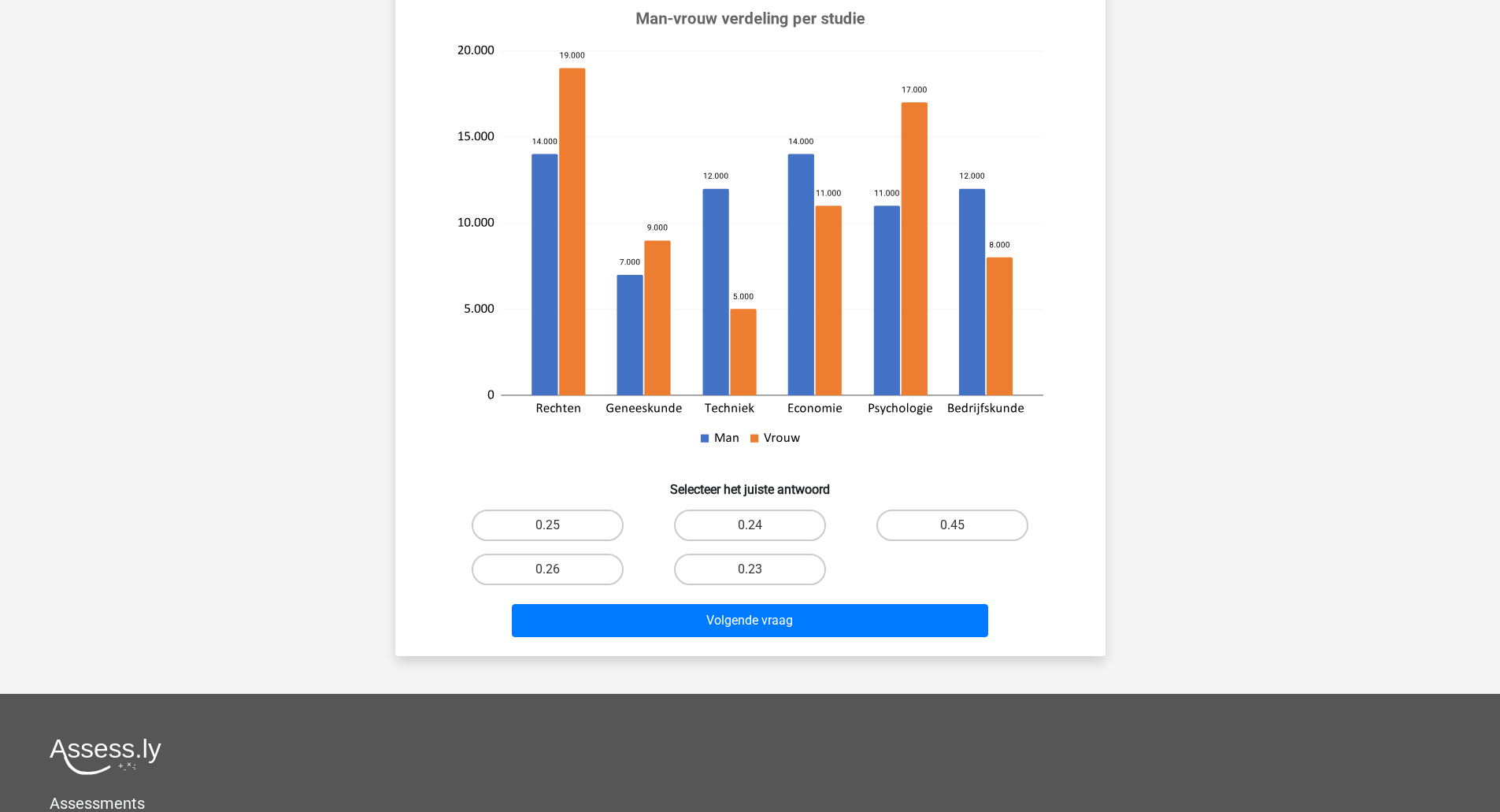
scroll to position [199, 0]
click at [768, 573] on label "0.23" at bounding box center [750, 568] width 152 height 31
click at [760, 573] on input "0.23" at bounding box center [754, 573] width 10 height 10
radio input "true"
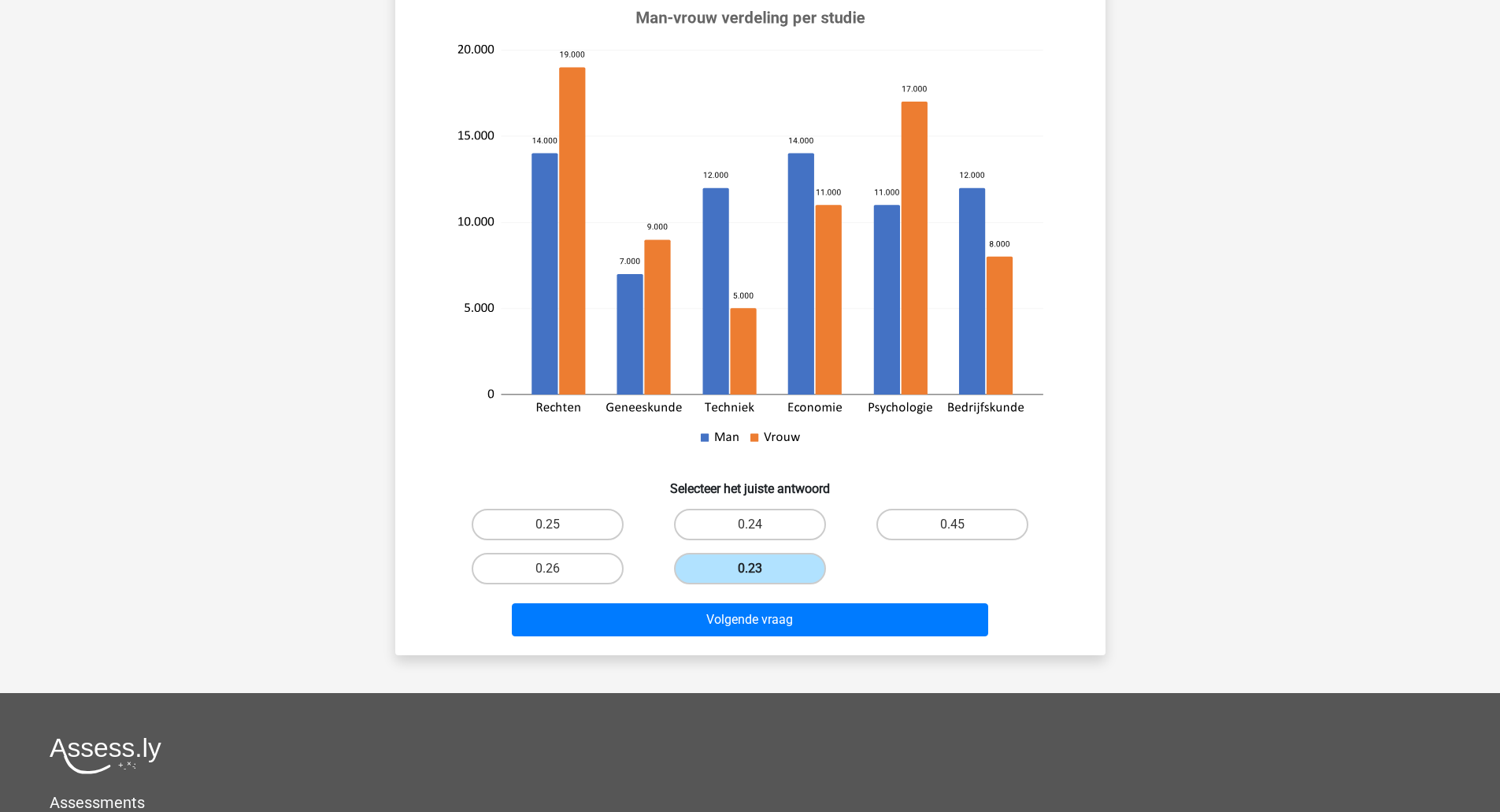
click at [770, 536] on label "0.24" at bounding box center [750, 524] width 152 height 31
click at [760, 535] on input "0.24" at bounding box center [754, 528] width 10 height 10
radio input "true"
click at [766, 627] on button "Volgende vraag" at bounding box center [750, 620] width 476 height 33
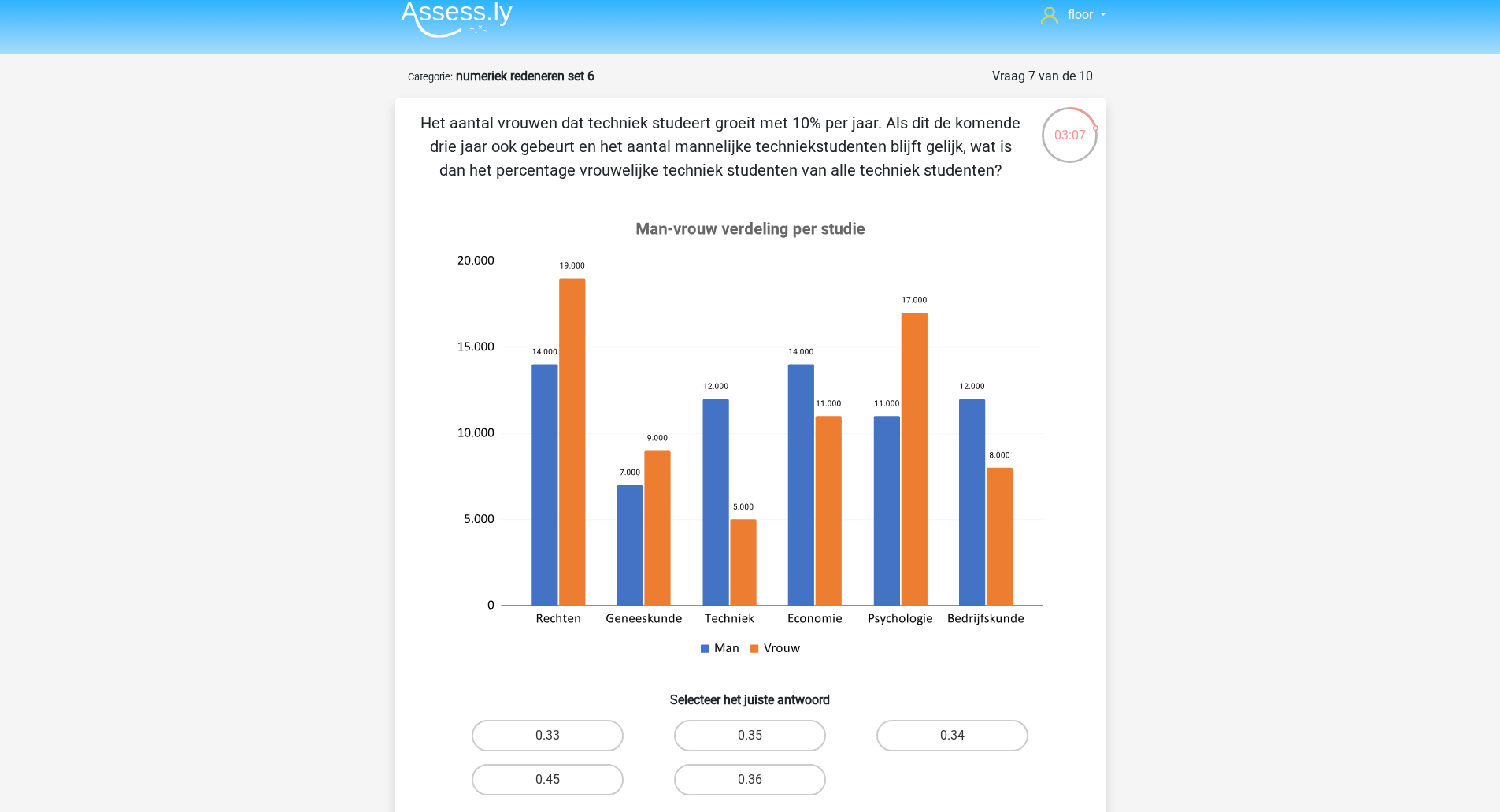
scroll to position [13, 0]
click at [768, 764] on label "0.36" at bounding box center [750, 778] width 152 height 31
click at [760, 779] on input "0.36" at bounding box center [754, 783] width 10 height 10
radio input "true"
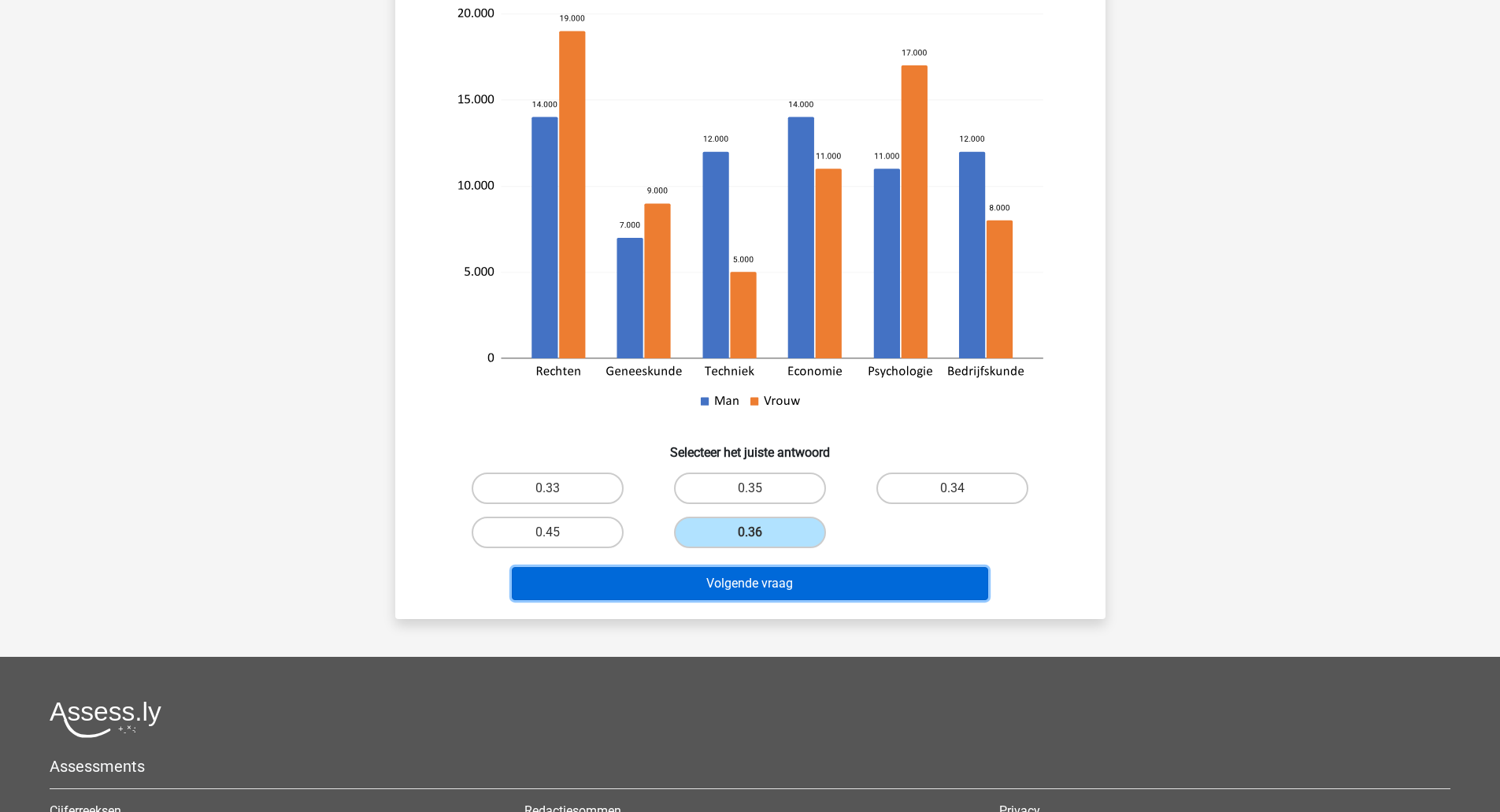
click at [926, 584] on button "Volgende vraag" at bounding box center [750, 584] width 476 height 33
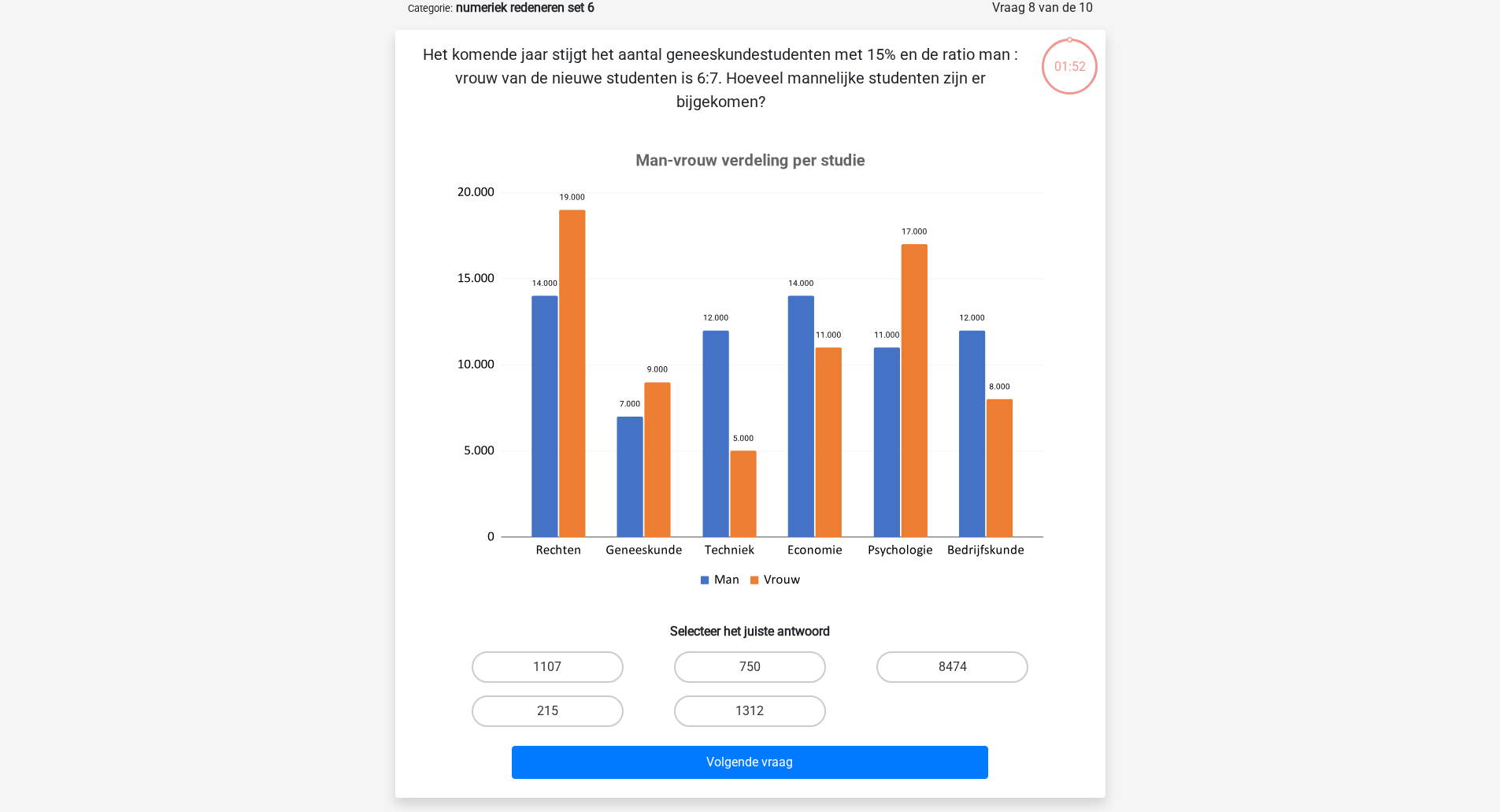
scroll to position [78, 0]
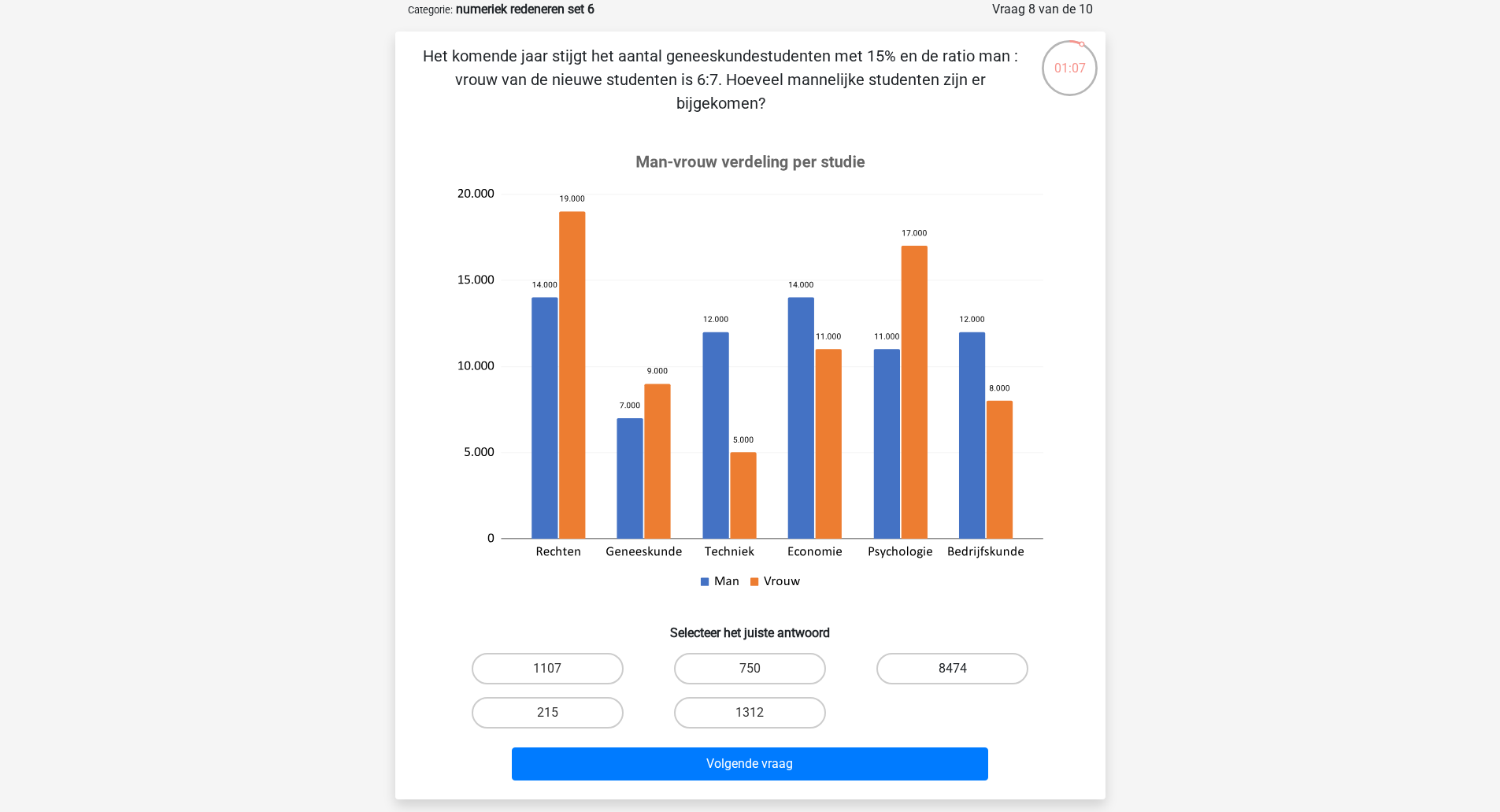
click at [967, 663] on label "8474" at bounding box center [952, 668] width 152 height 31
click at [963, 668] on input "8474" at bounding box center [958, 673] width 10 height 10
radio input "true"
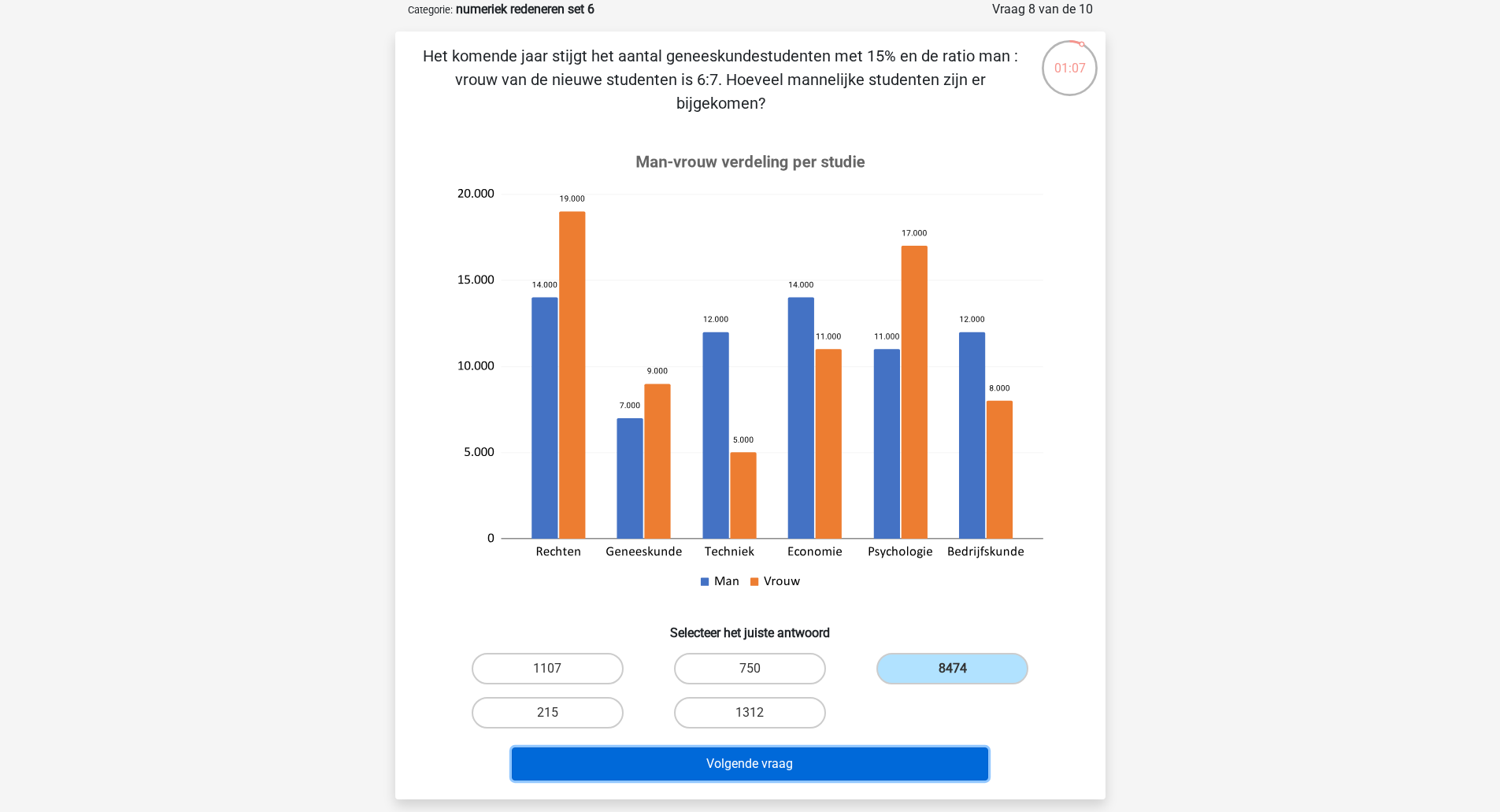
click at [899, 765] on button "Volgende vraag" at bounding box center [750, 763] width 476 height 33
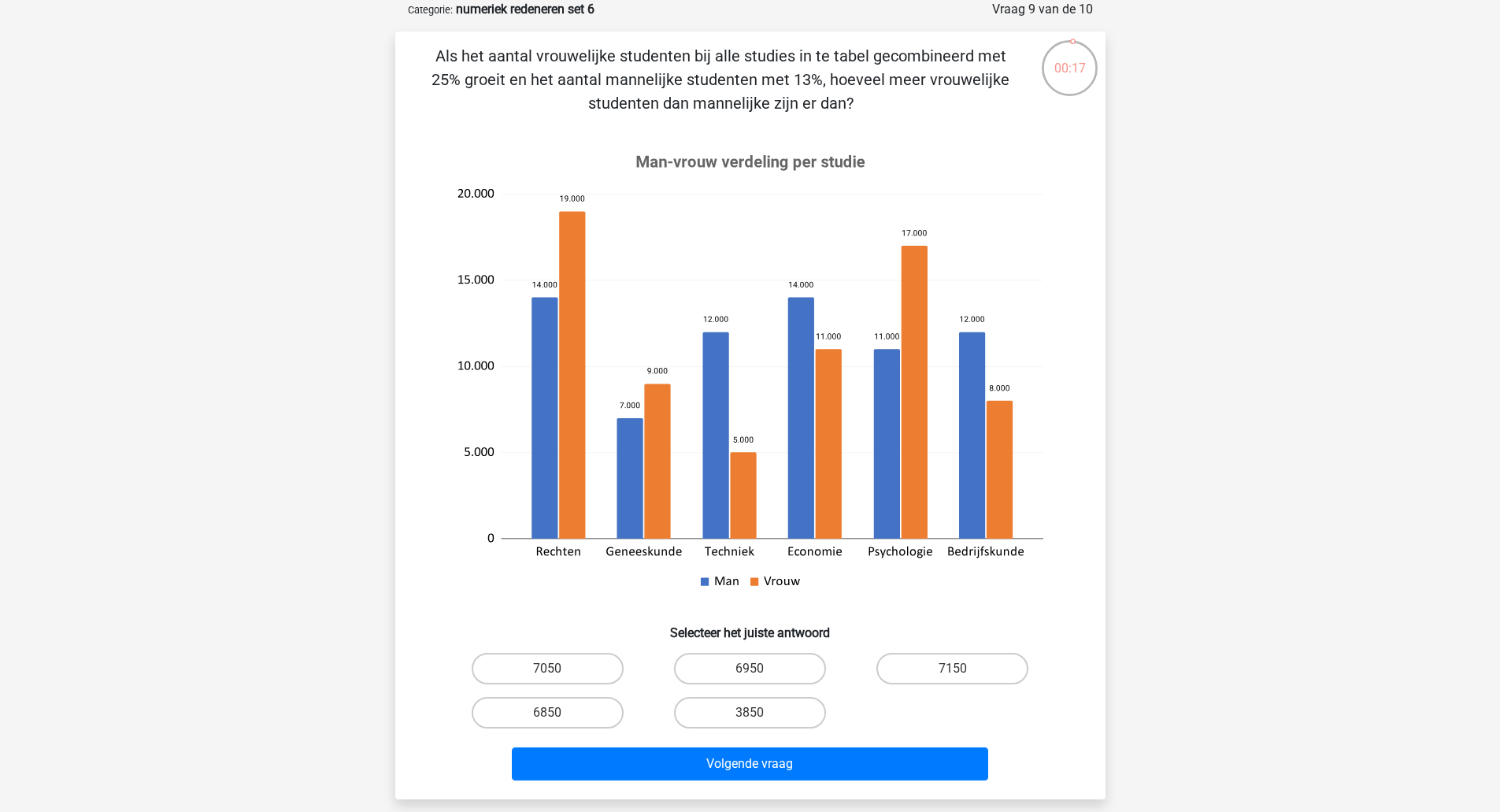
click at [746, 674] on label "6950" at bounding box center [750, 668] width 152 height 31
click at [750, 674] on input "6950" at bounding box center [754, 673] width 10 height 10
radio input "true"
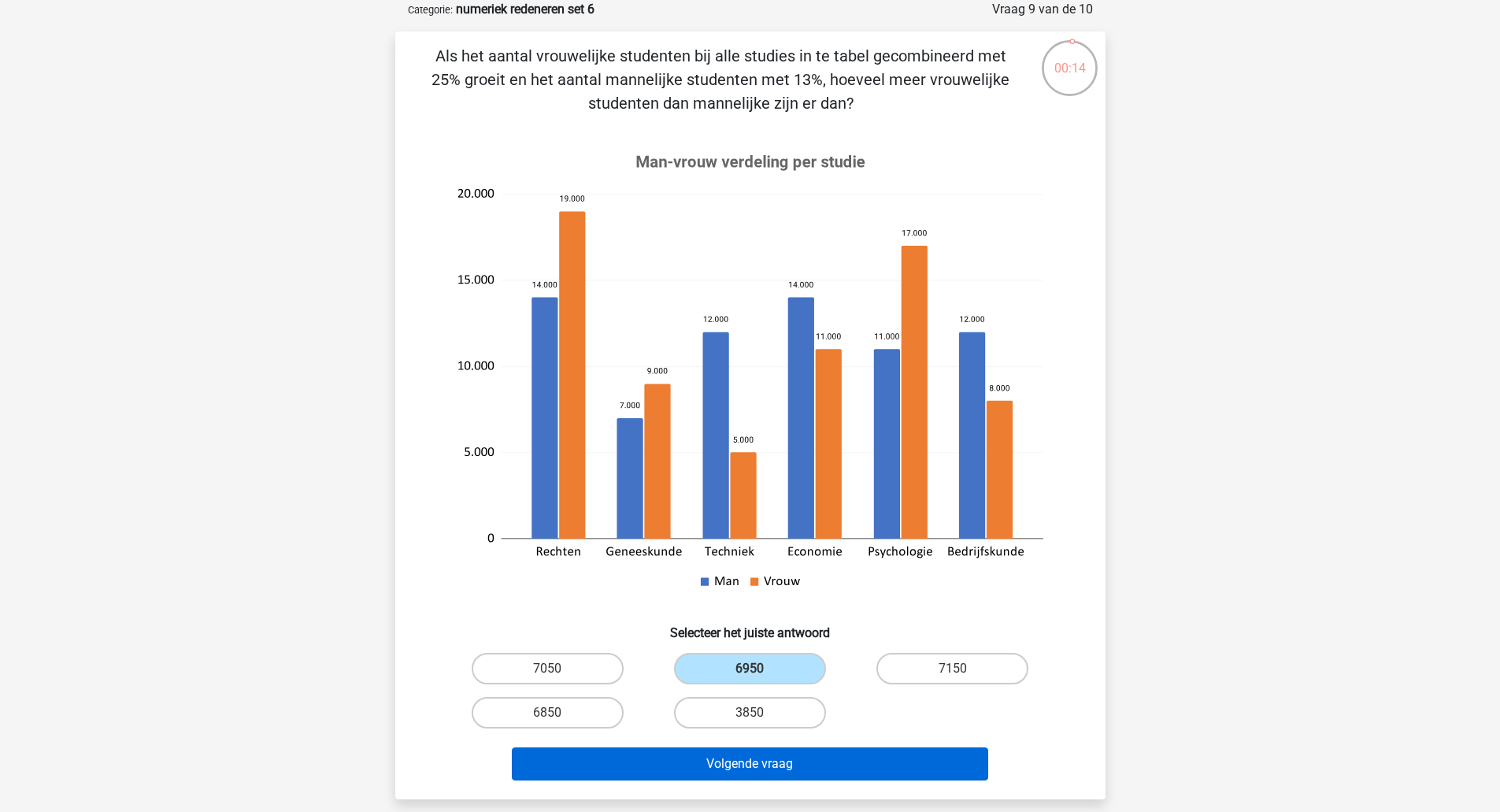
click at [726, 764] on button "Volgende vraag" at bounding box center [750, 763] width 476 height 33
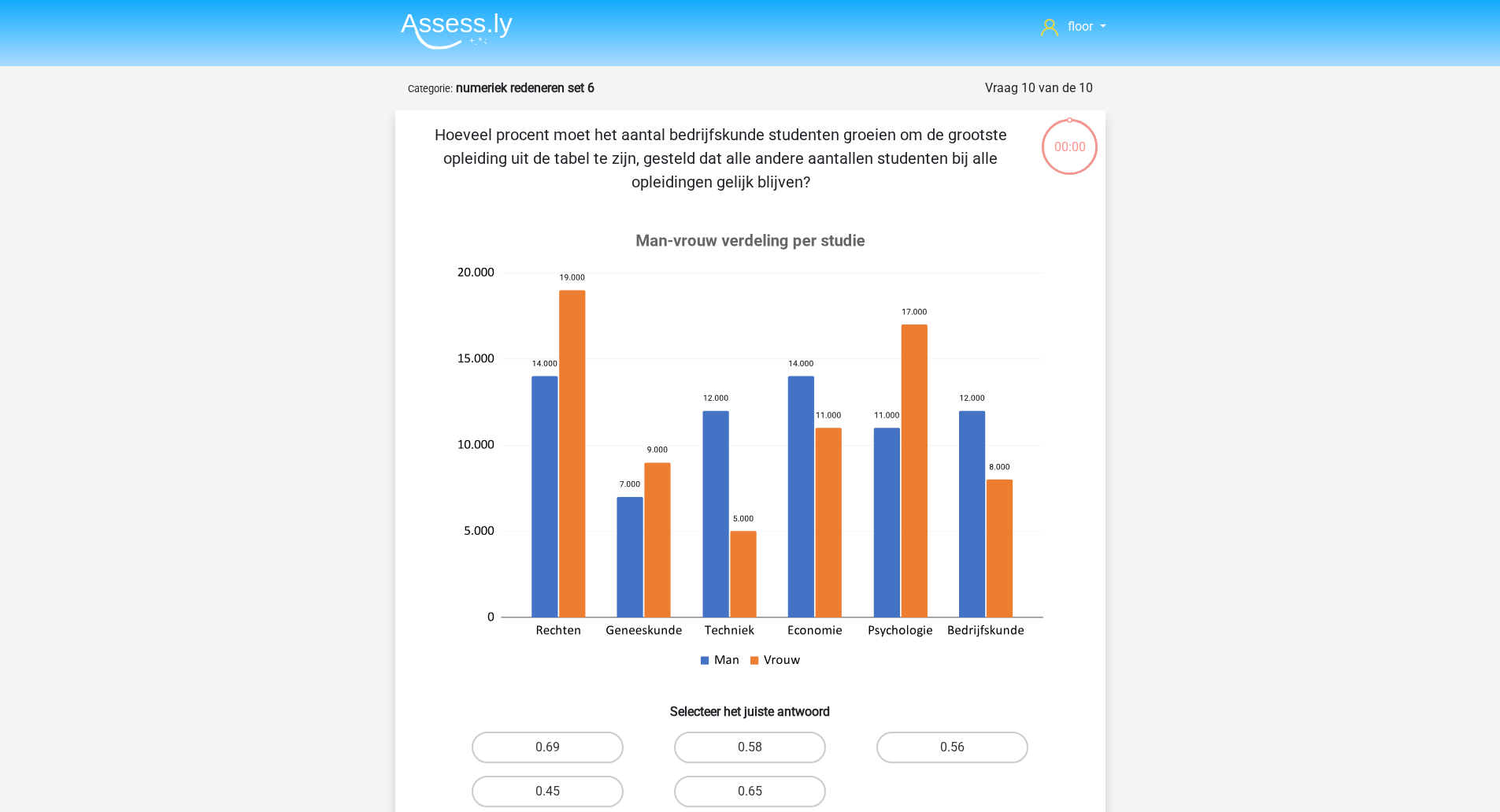
scroll to position [78, 0]
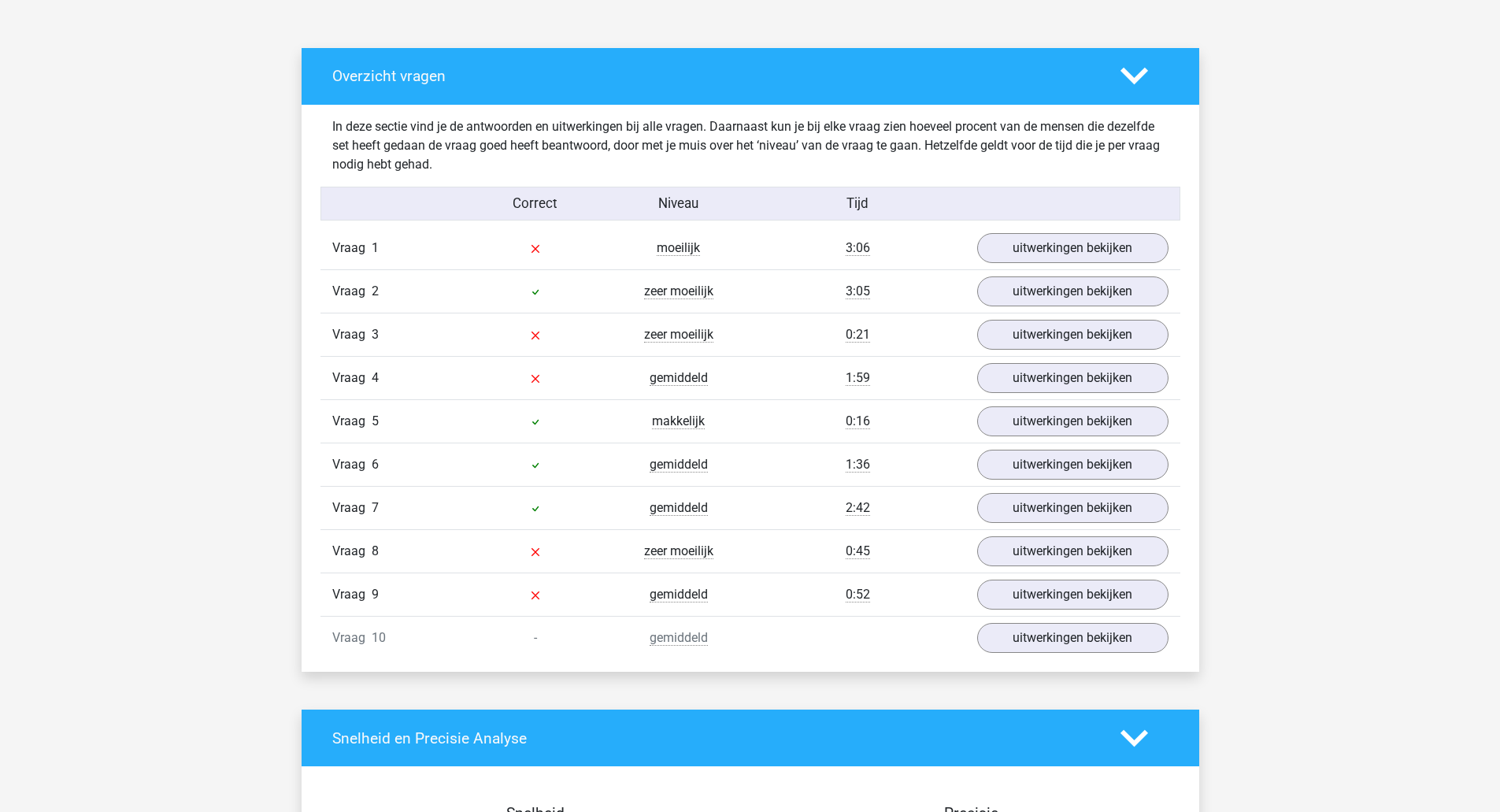
scroll to position [823, 0]
